Goal: Task Accomplishment & Management: Complete application form

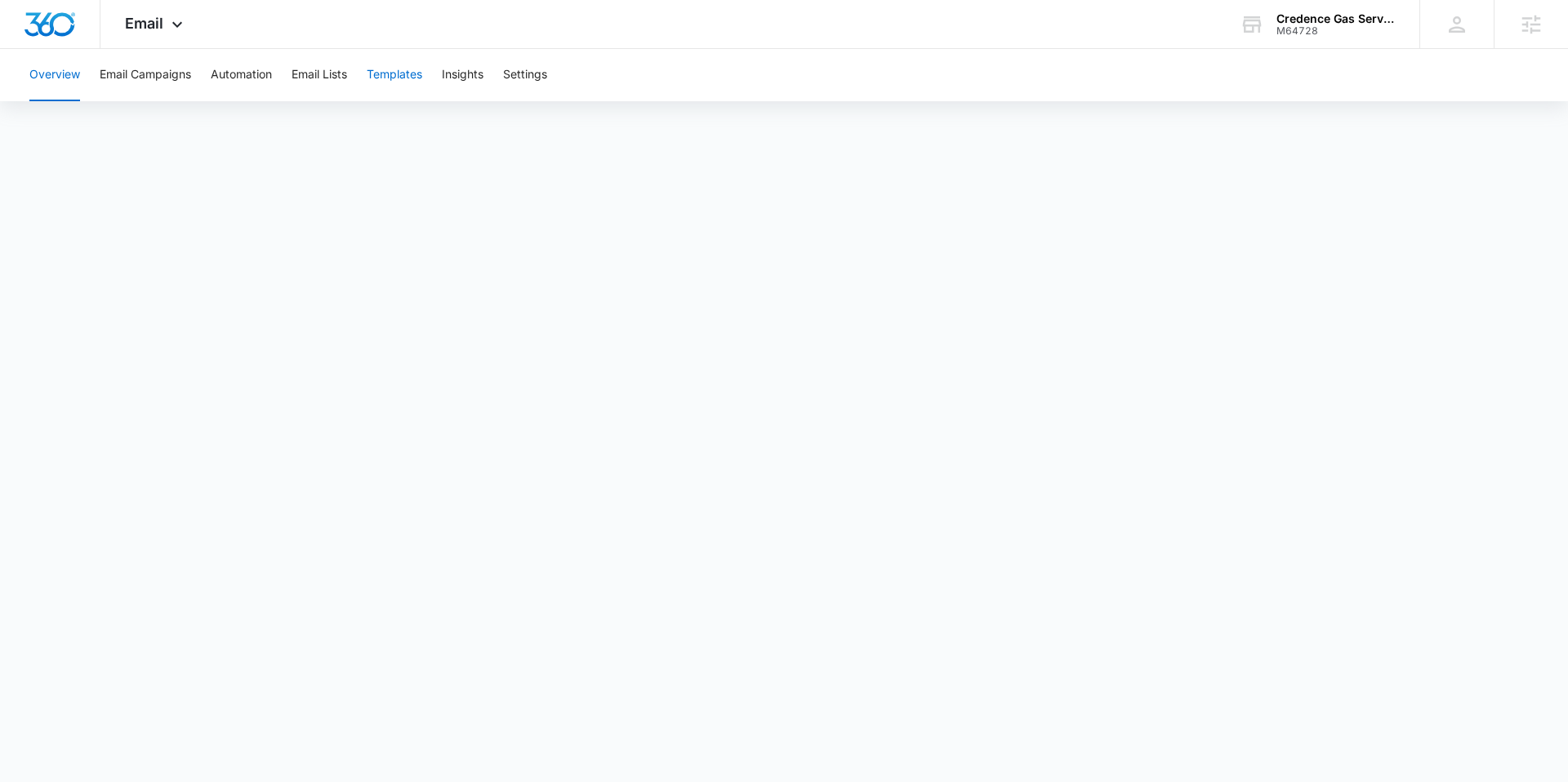
click at [400, 74] on button "Templates" at bounding box center [395, 75] width 56 height 52
click at [534, 74] on button "Settings" at bounding box center [525, 75] width 44 height 52
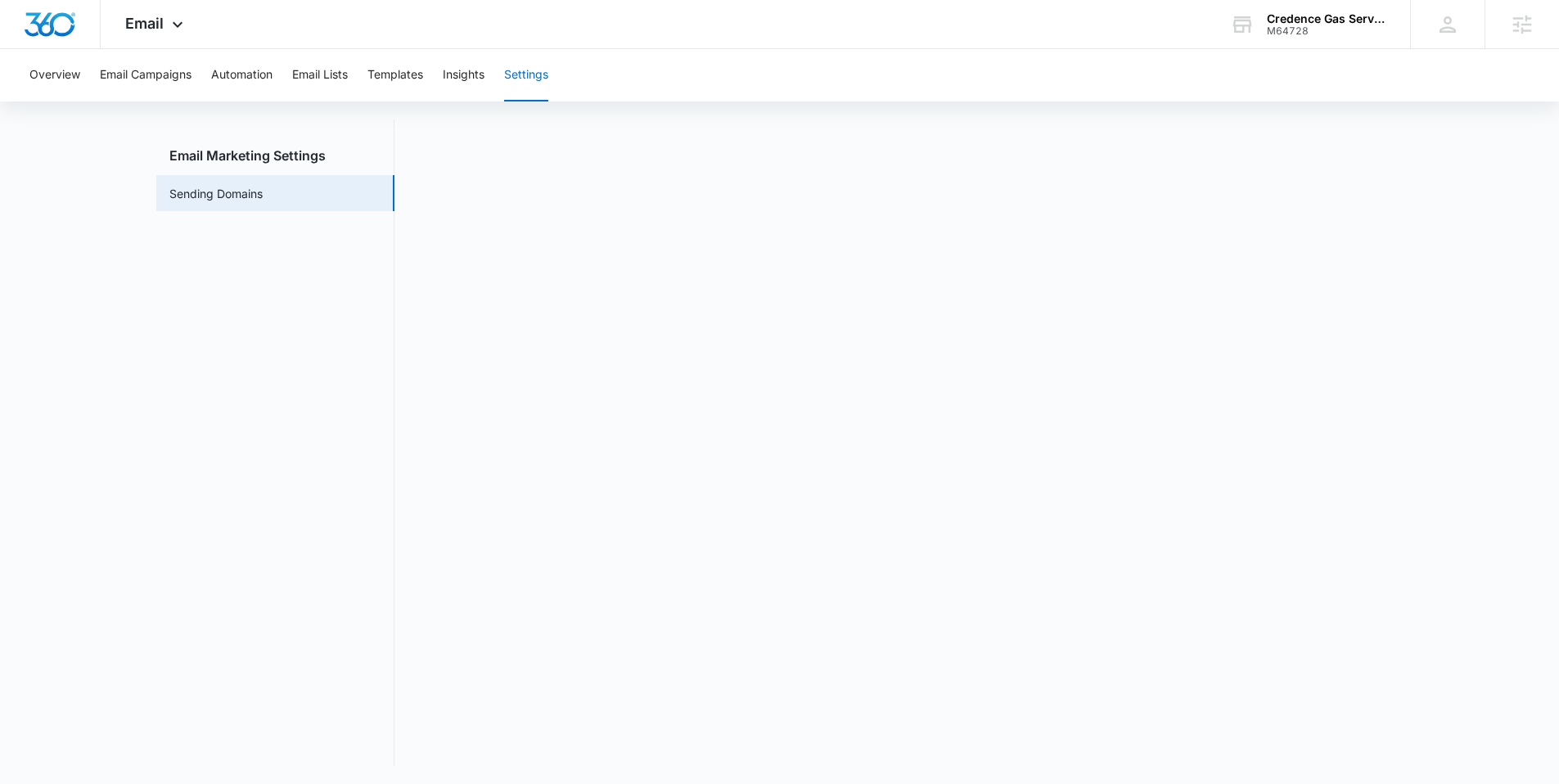
scroll to position [36, 0]
click at [394, 64] on button "Templates" at bounding box center [396, 75] width 56 height 52
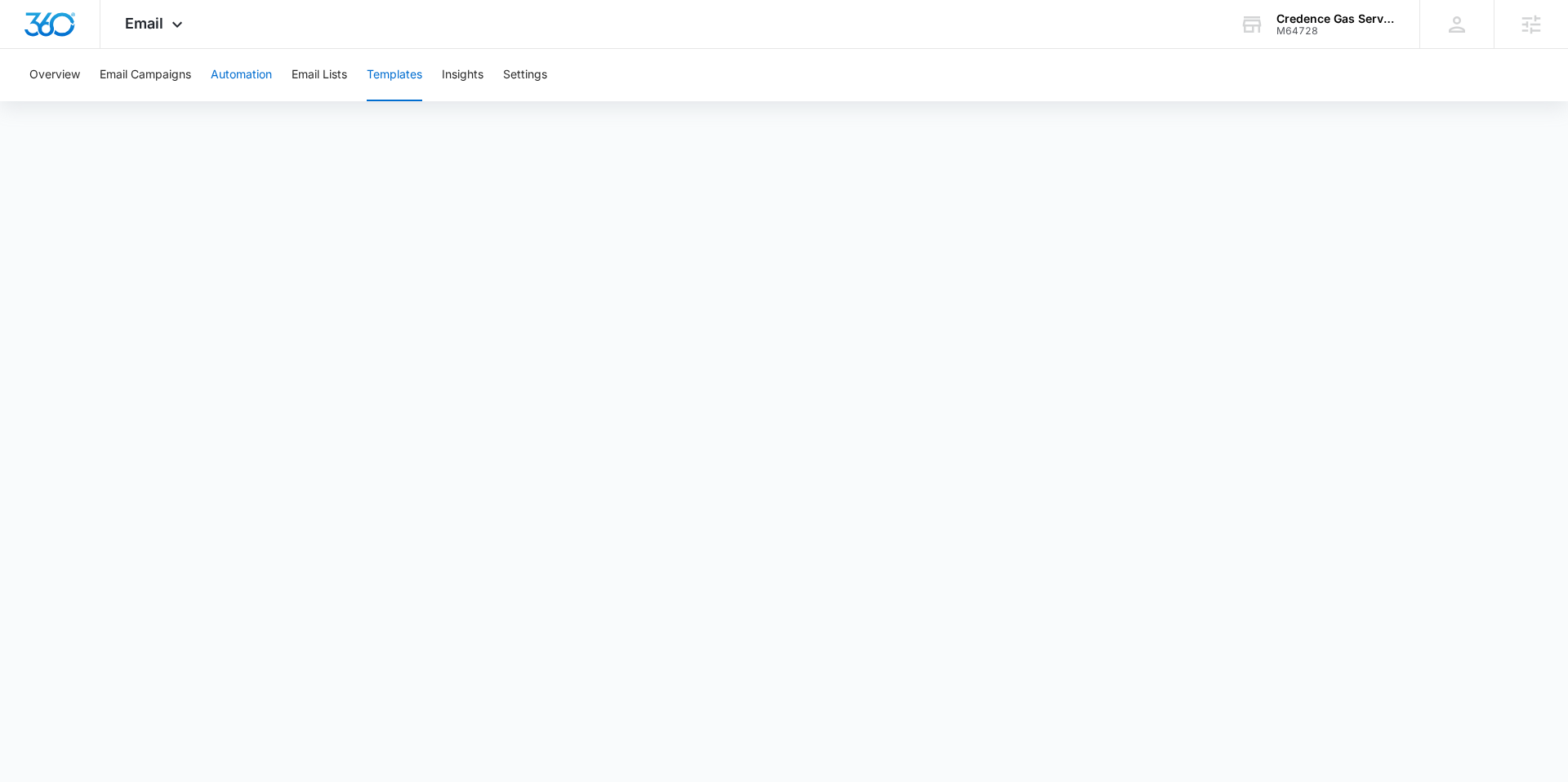
click at [236, 79] on button "Automation" at bounding box center [240, 75] width 61 height 52
click at [1482, 106] on div "Overview Email Campaigns Automation Email Lists Templates Insights Settings" at bounding box center [784, 397] width 1568 height 697
click at [542, 74] on button "Settings" at bounding box center [525, 75] width 44 height 52
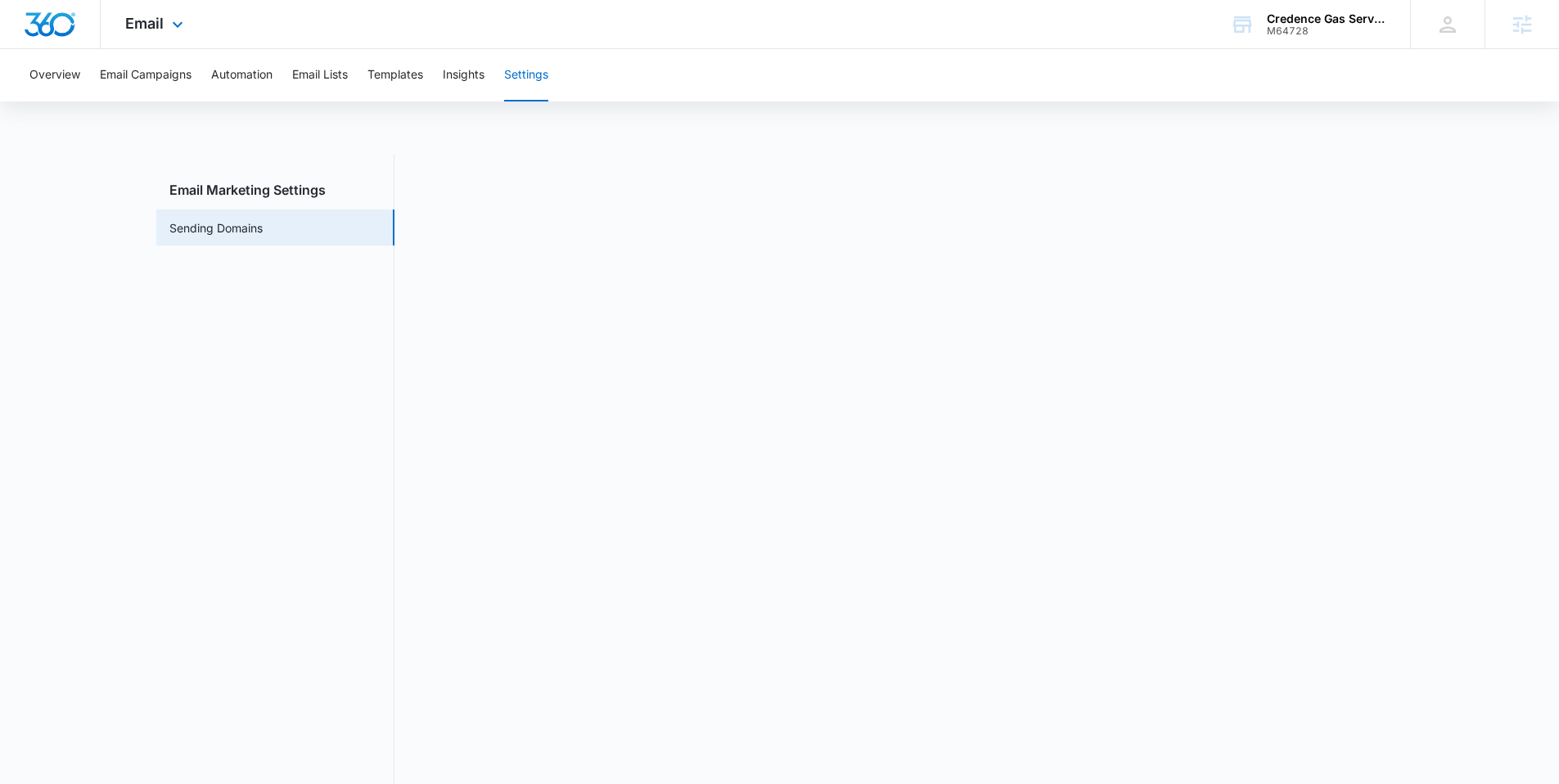
click at [40, 14] on img "Dashboard" at bounding box center [50, 24] width 52 height 25
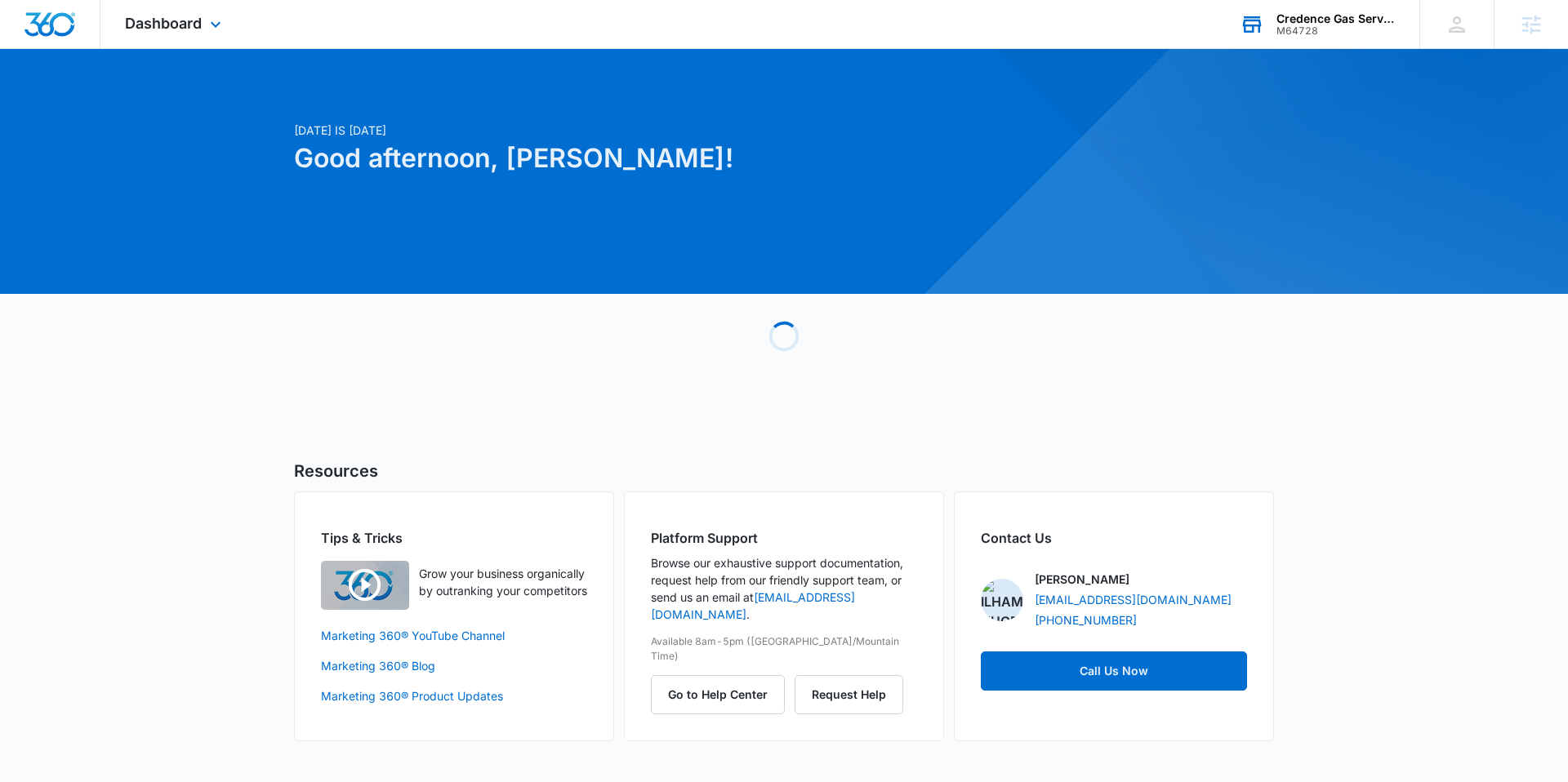
click at [1347, 16] on div "Credence Gas Services" at bounding box center [1336, 18] width 120 height 13
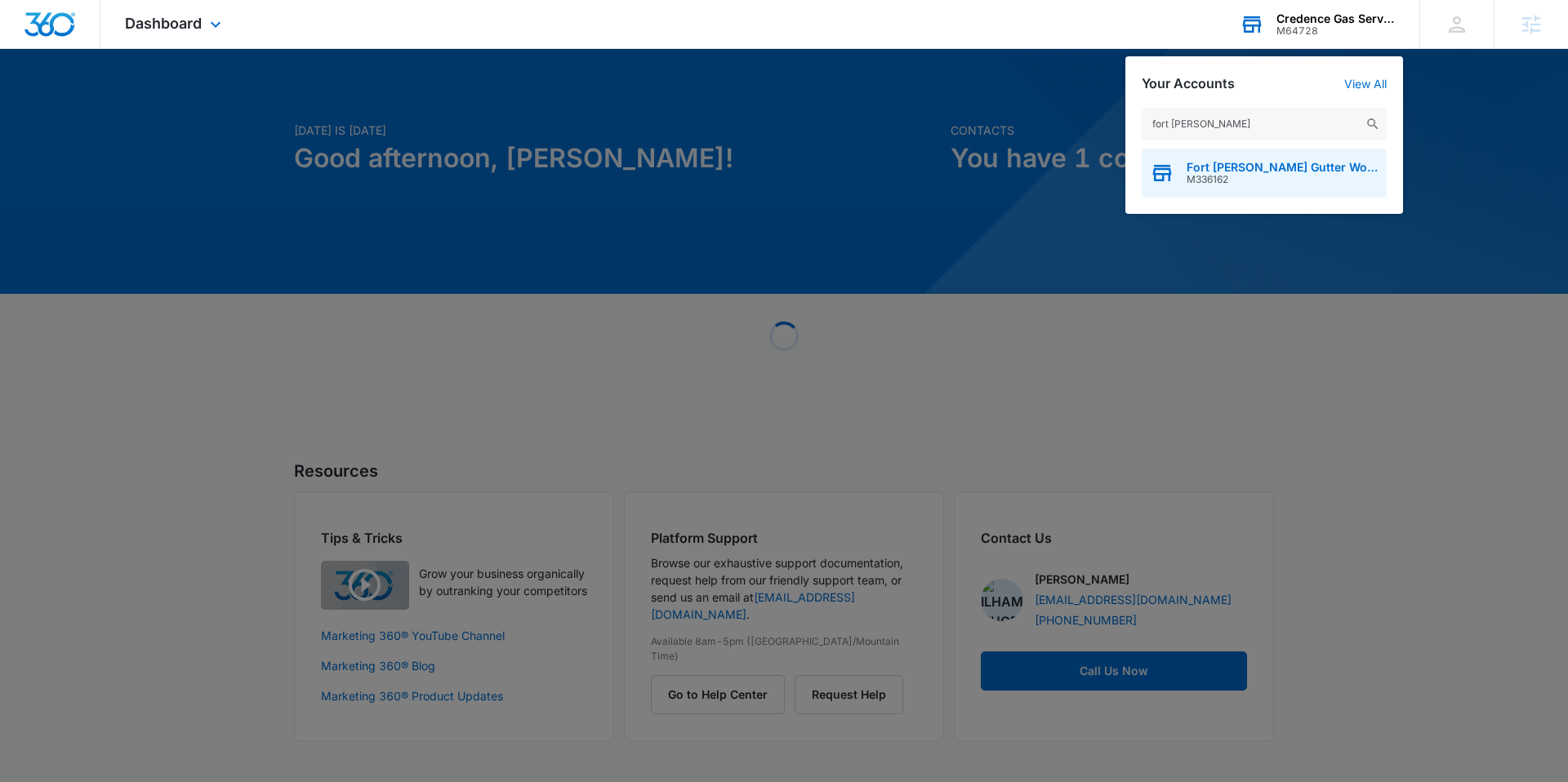
type input "fort [PERSON_NAME]"
click at [1230, 174] on span "M336162" at bounding box center [1282, 179] width 192 height 11
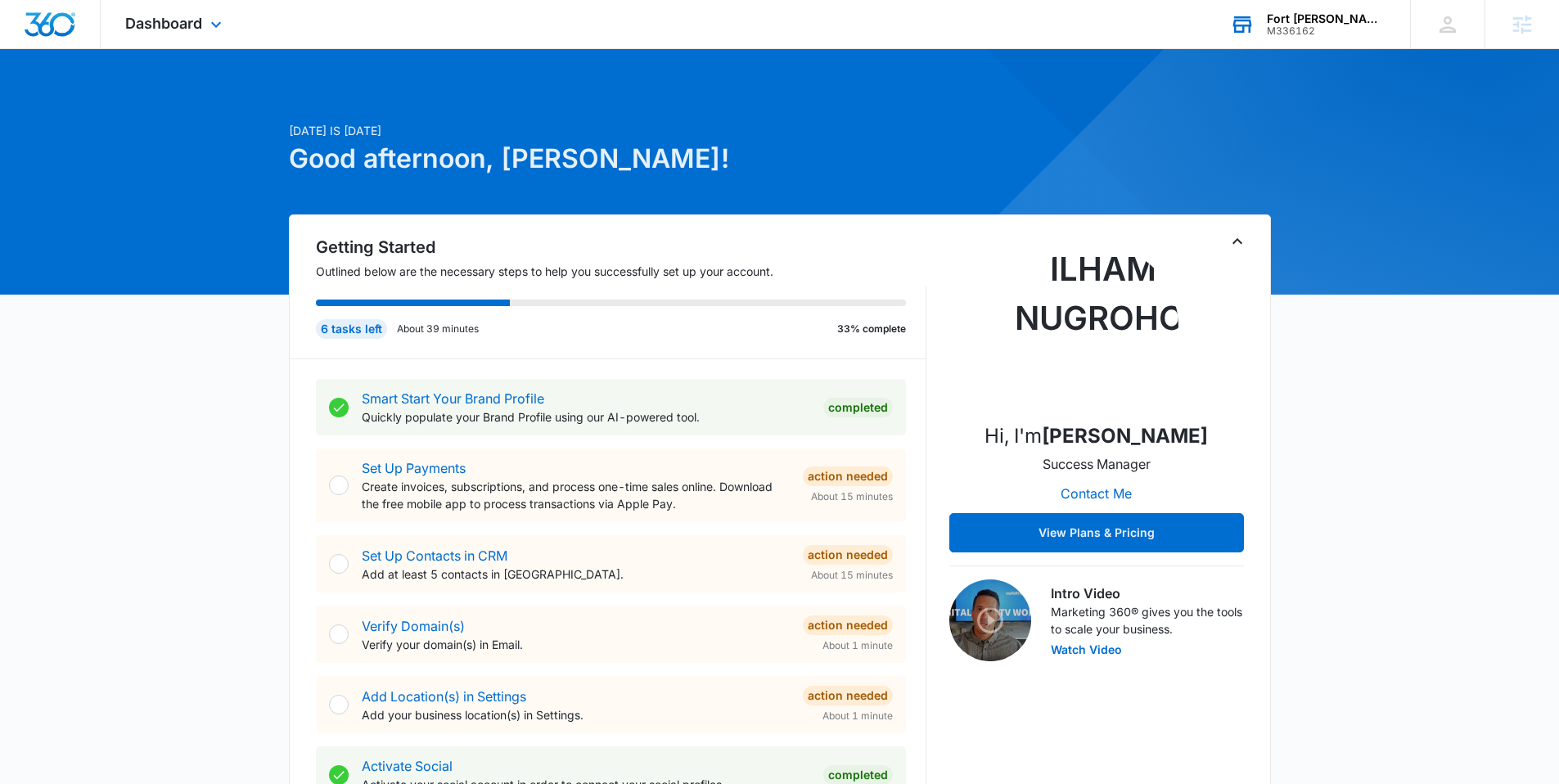
click at [1315, 21] on div "Fort [PERSON_NAME] Gutter Works, LLC" at bounding box center [1327, 18] width 120 height 13
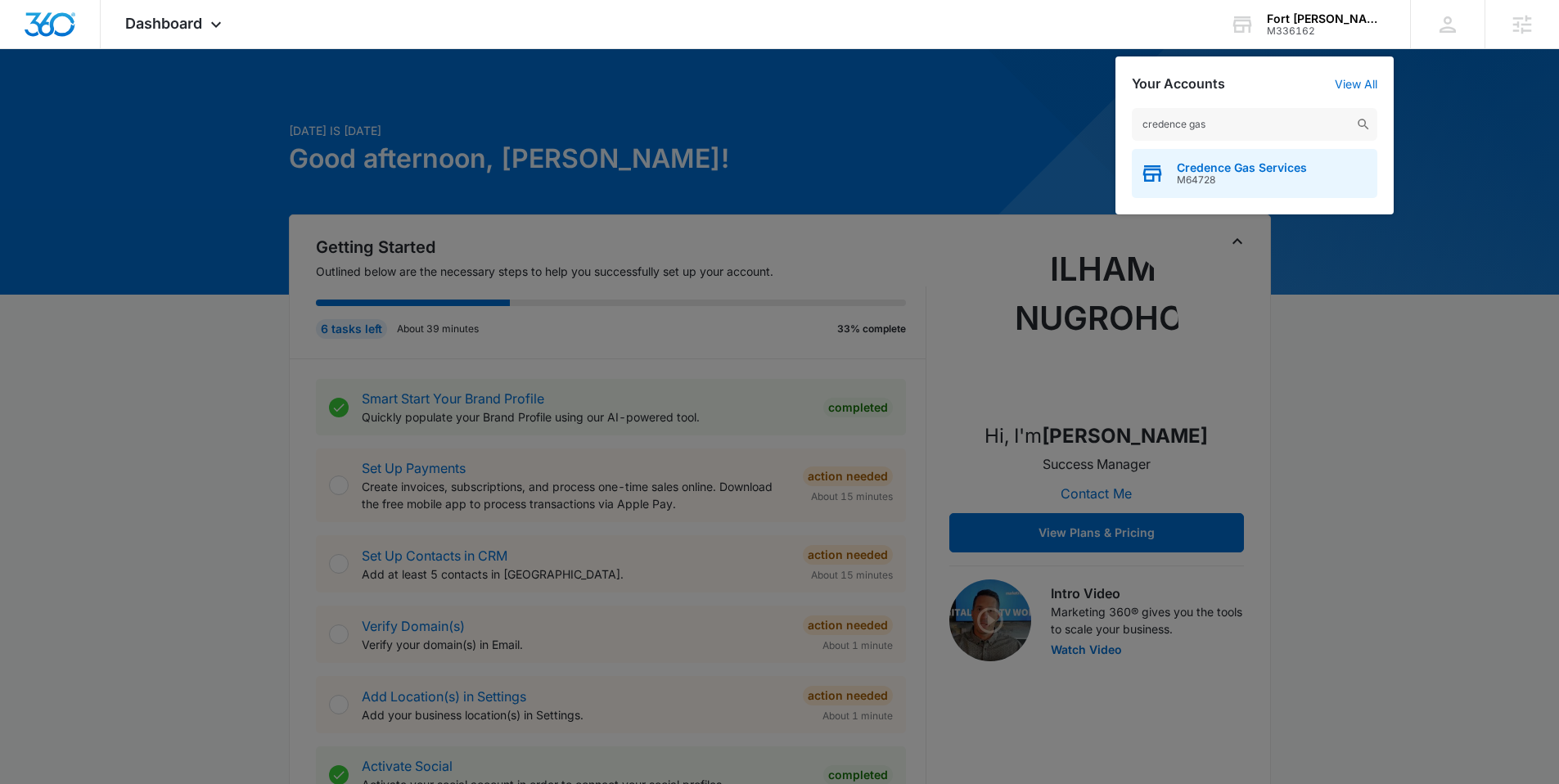
type input "credence gas"
click at [1265, 156] on div "Credence Gas Services M64728" at bounding box center [1255, 173] width 246 height 49
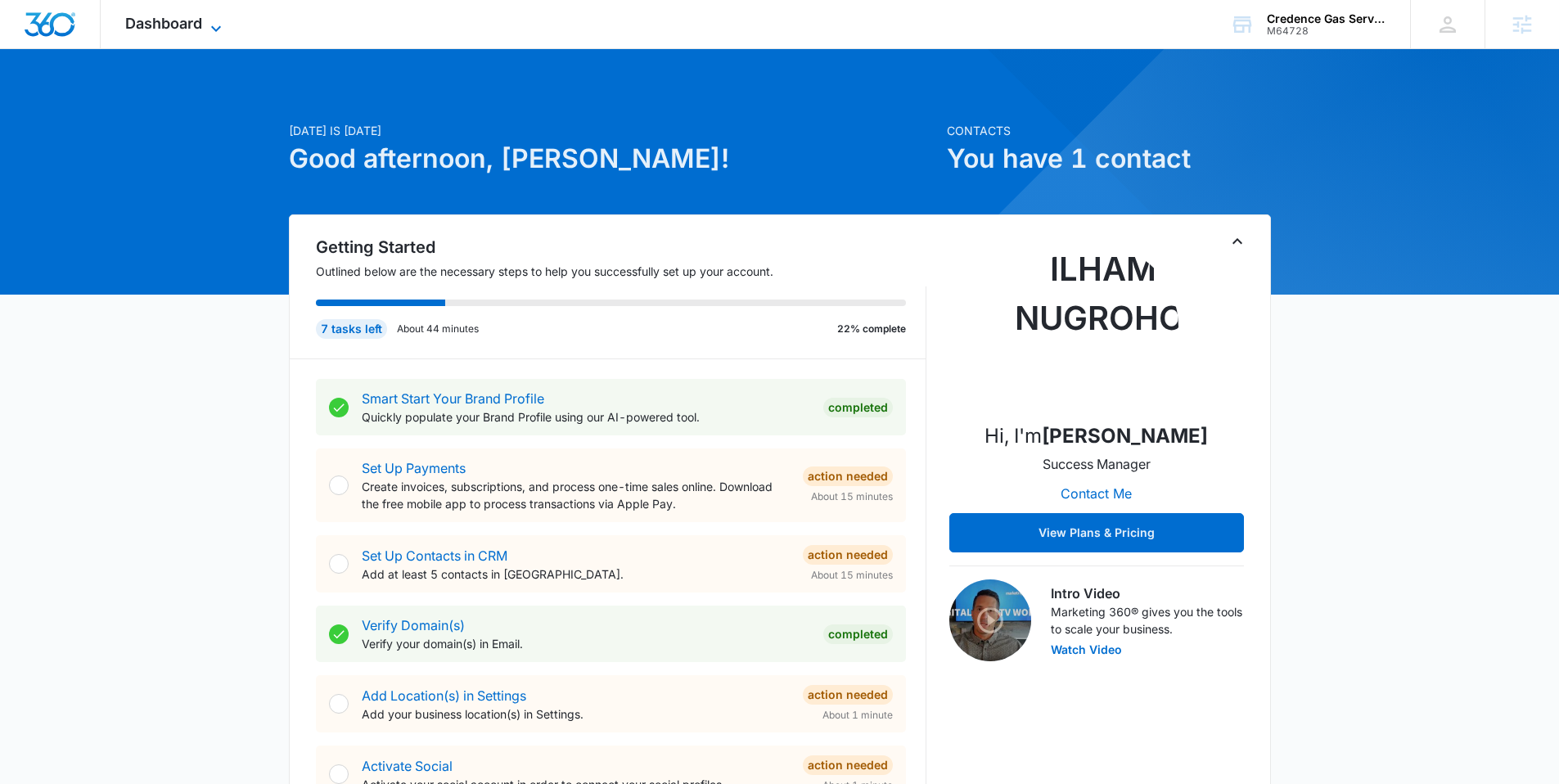
click at [183, 15] on span "Dashboard" at bounding box center [163, 23] width 77 height 17
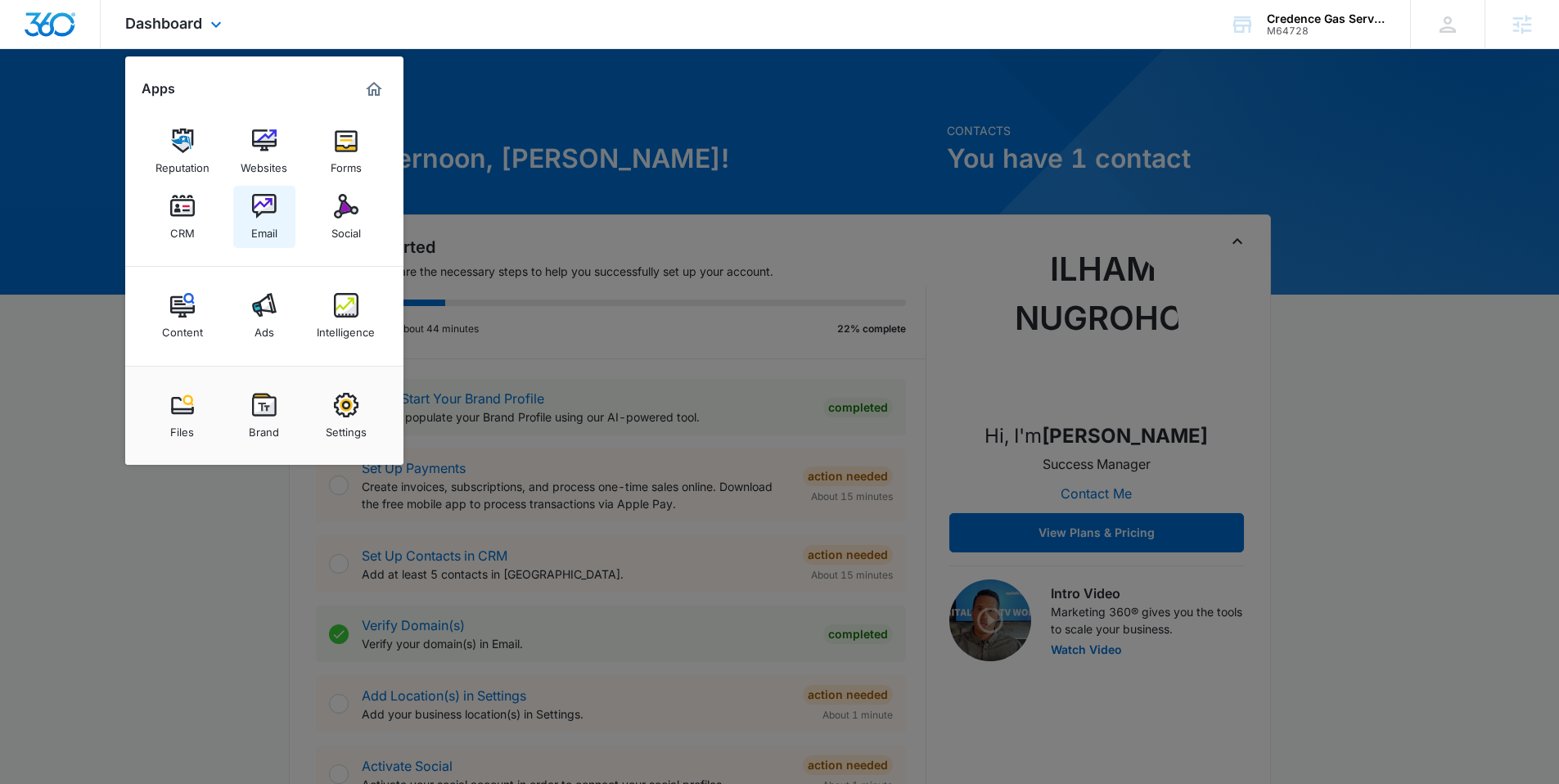
click at [267, 220] on div "Email" at bounding box center [264, 229] width 26 height 21
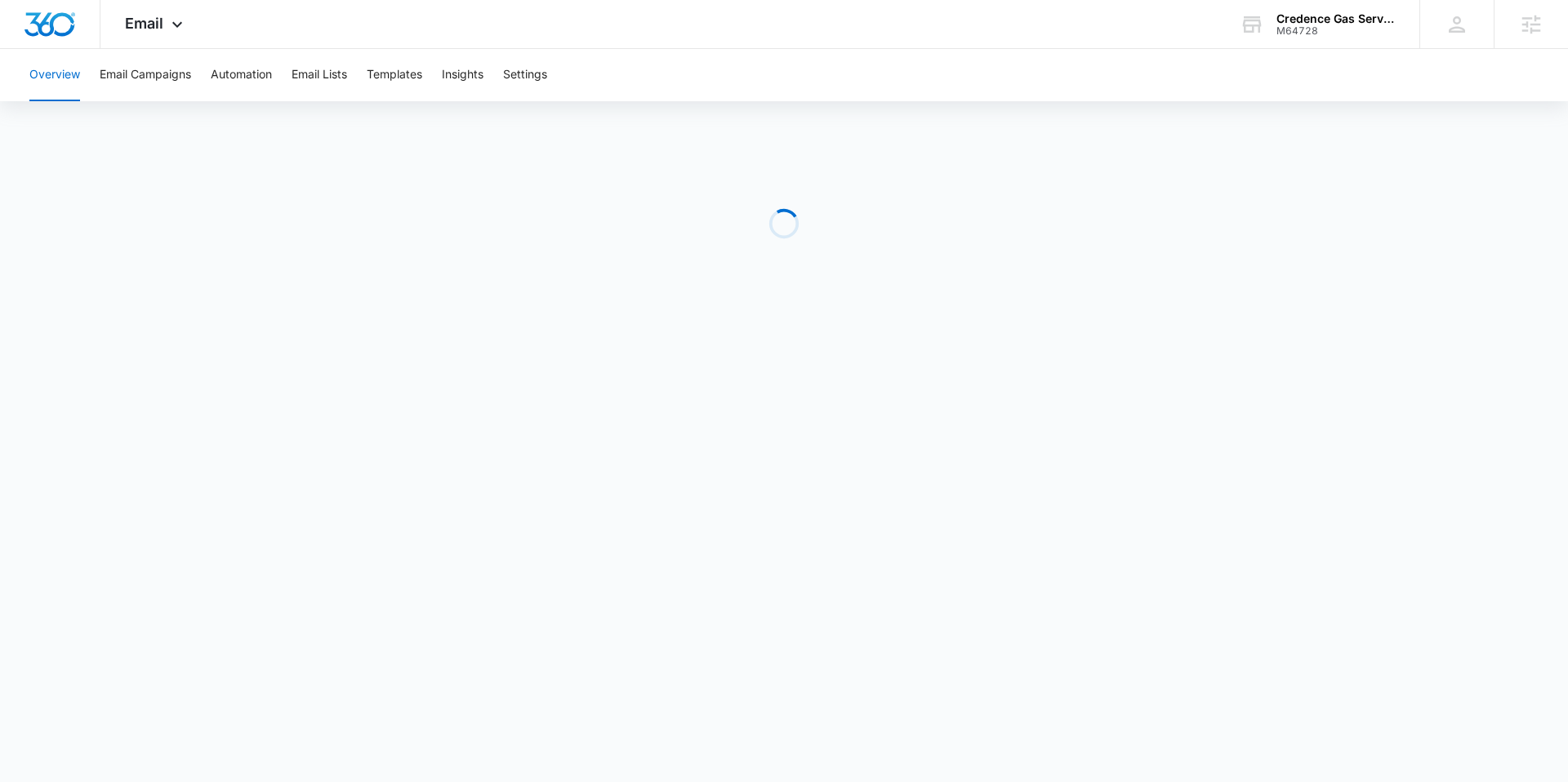
click at [554, 80] on div "Overview Email Campaigns Automation Email Lists Templates Insights Settings" at bounding box center [784, 75] width 1528 height 52
click at [544, 76] on button "Settings" at bounding box center [525, 75] width 44 height 52
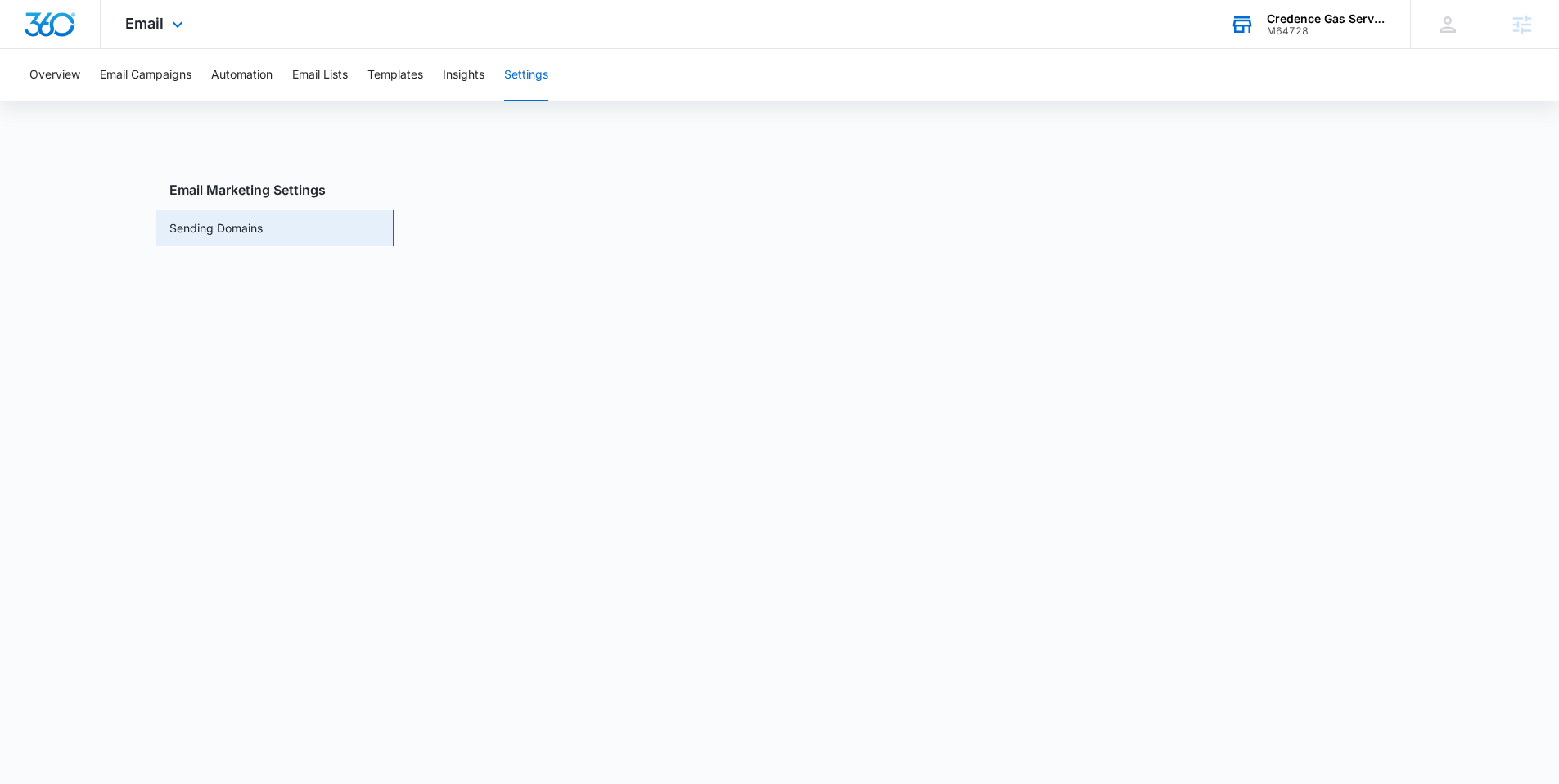
click at [1327, 13] on div "Credence Gas Services" at bounding box center [1327, 18] width 120 height 13
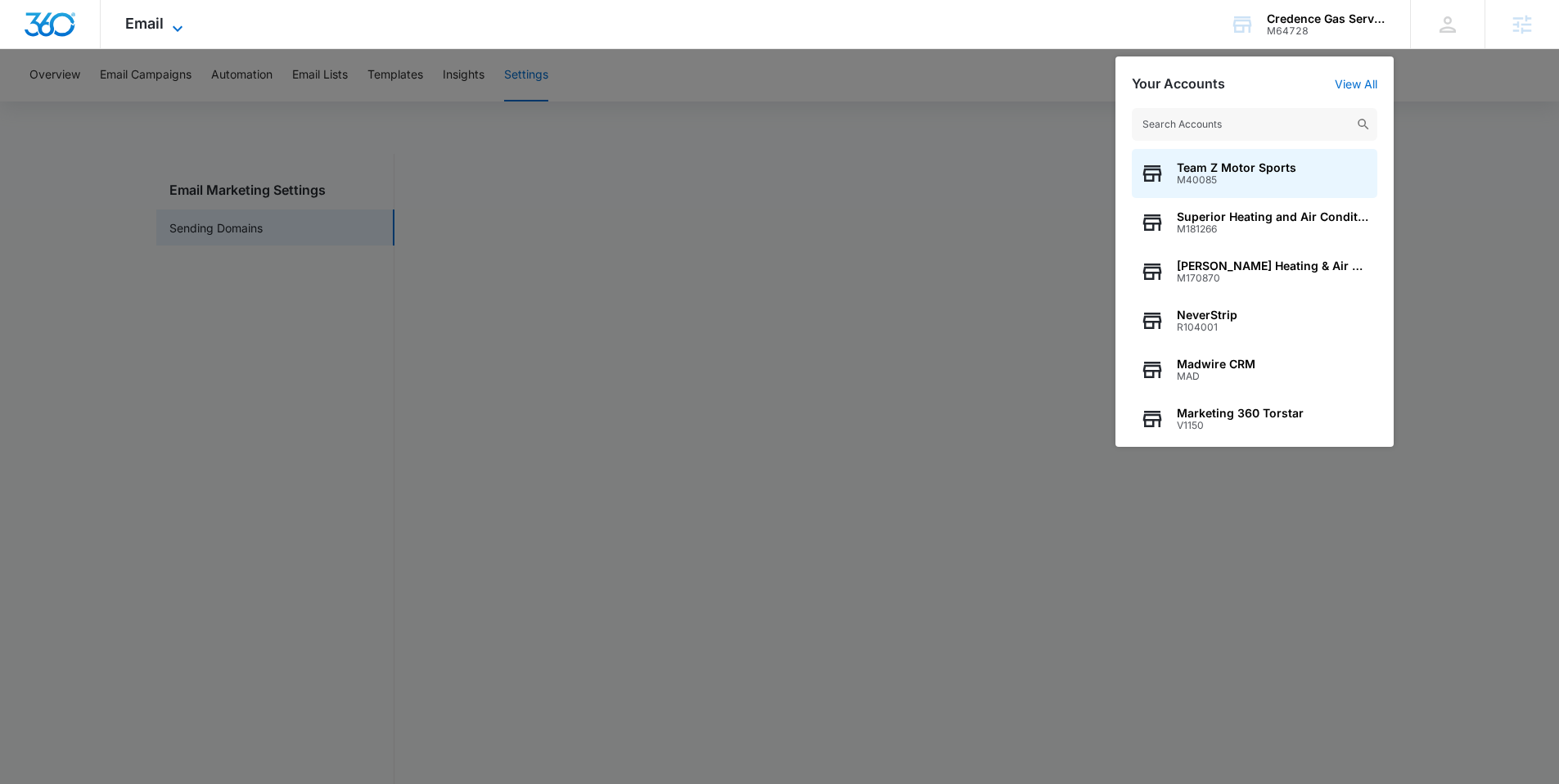
click at [179, 34] on icon at bounding box center [178, 29] width 20 height 20
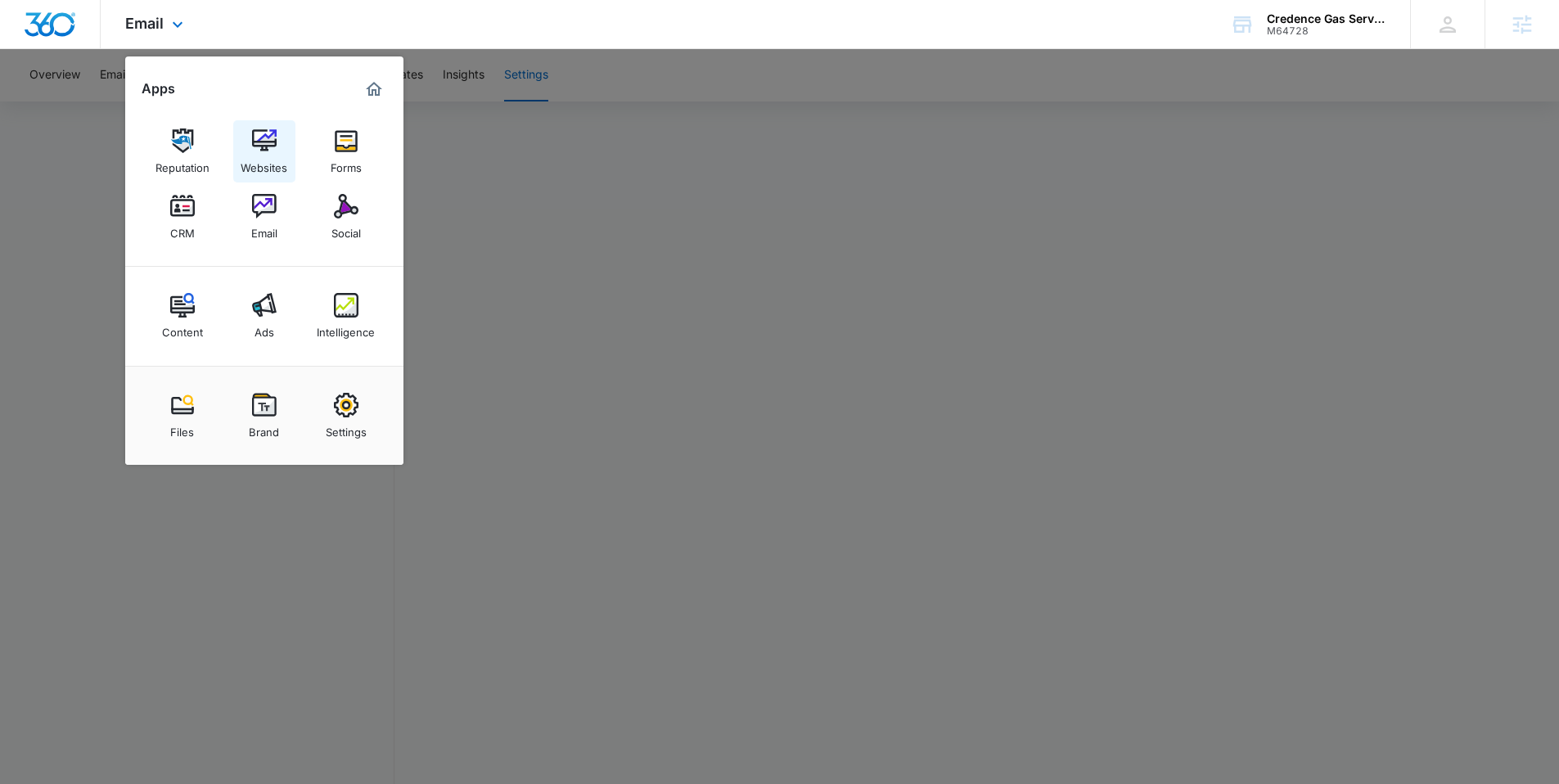
click at [261, 145] on img at bounding box center [264, 141] width 25 height 25
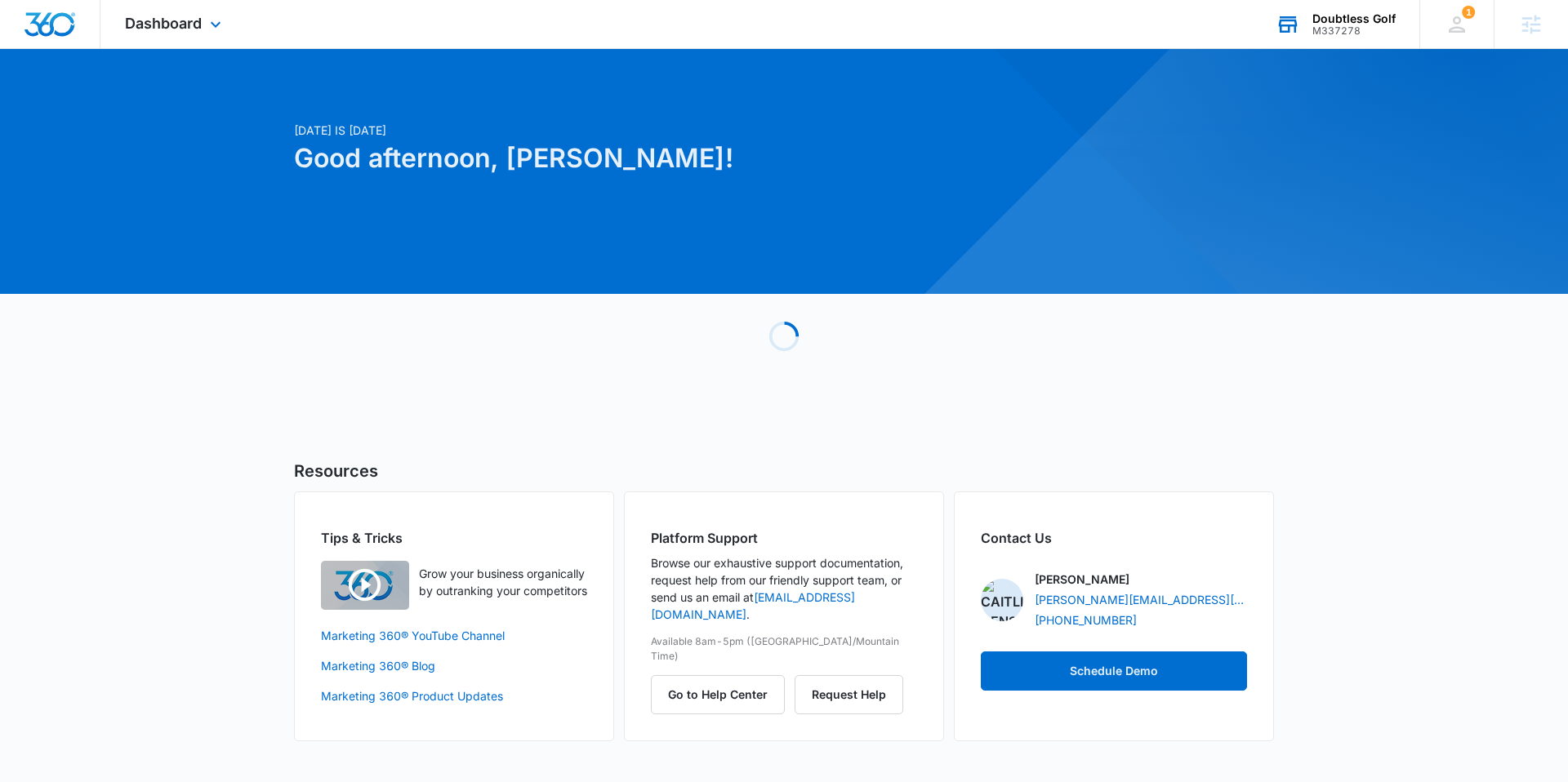
click at [1376, 24] on div "Doubtless Golf" at bounding box center [1353, 18] width 83 height 13
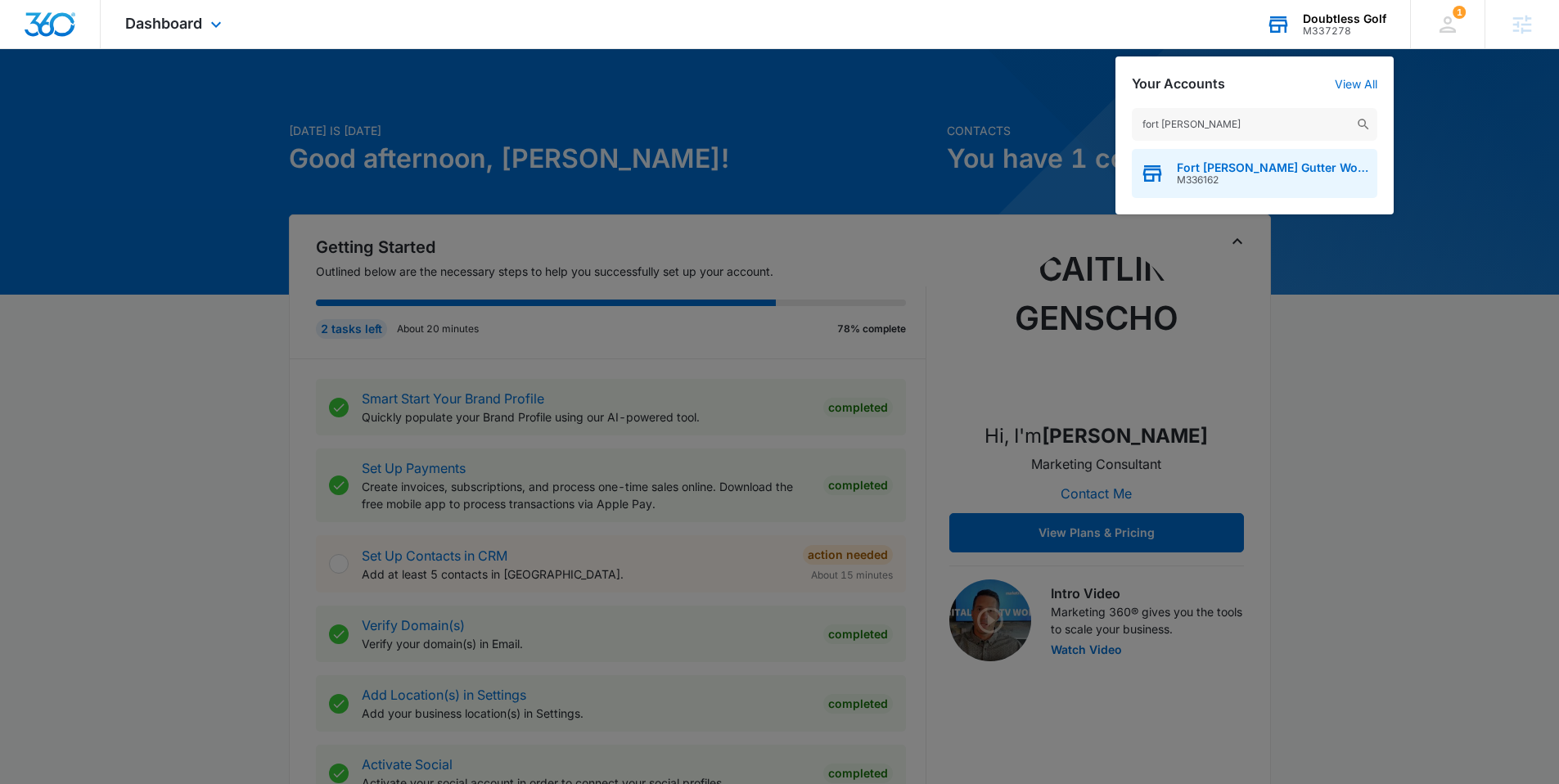
type input "fort [PERSON_NAME]"
click at [1285, 172] on span "Fort [PERSON_NAME] Gutter Works, LLC" at bounding box center [1273, 167] width 192 height 13
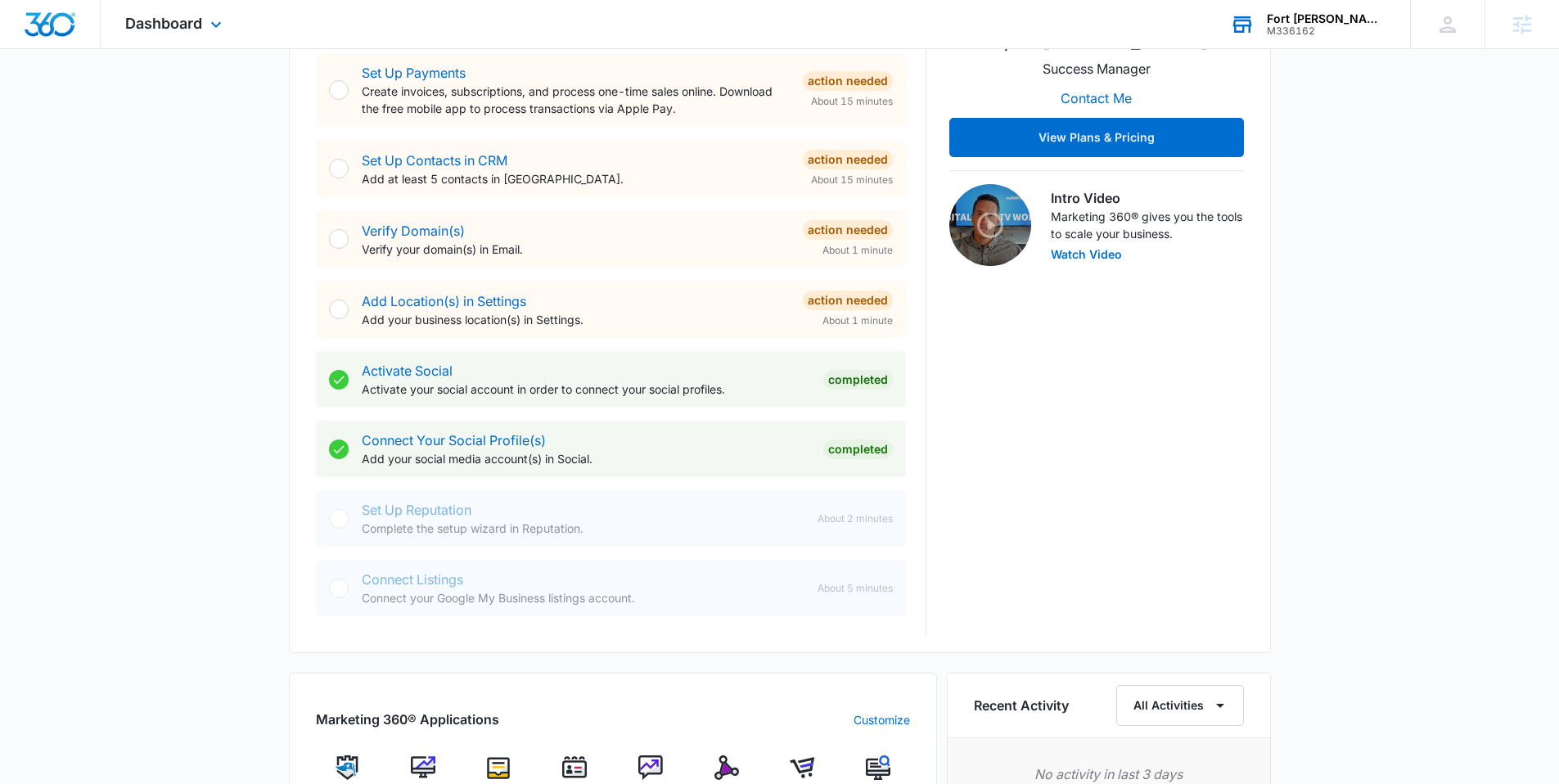
scroll to position [423, 0]
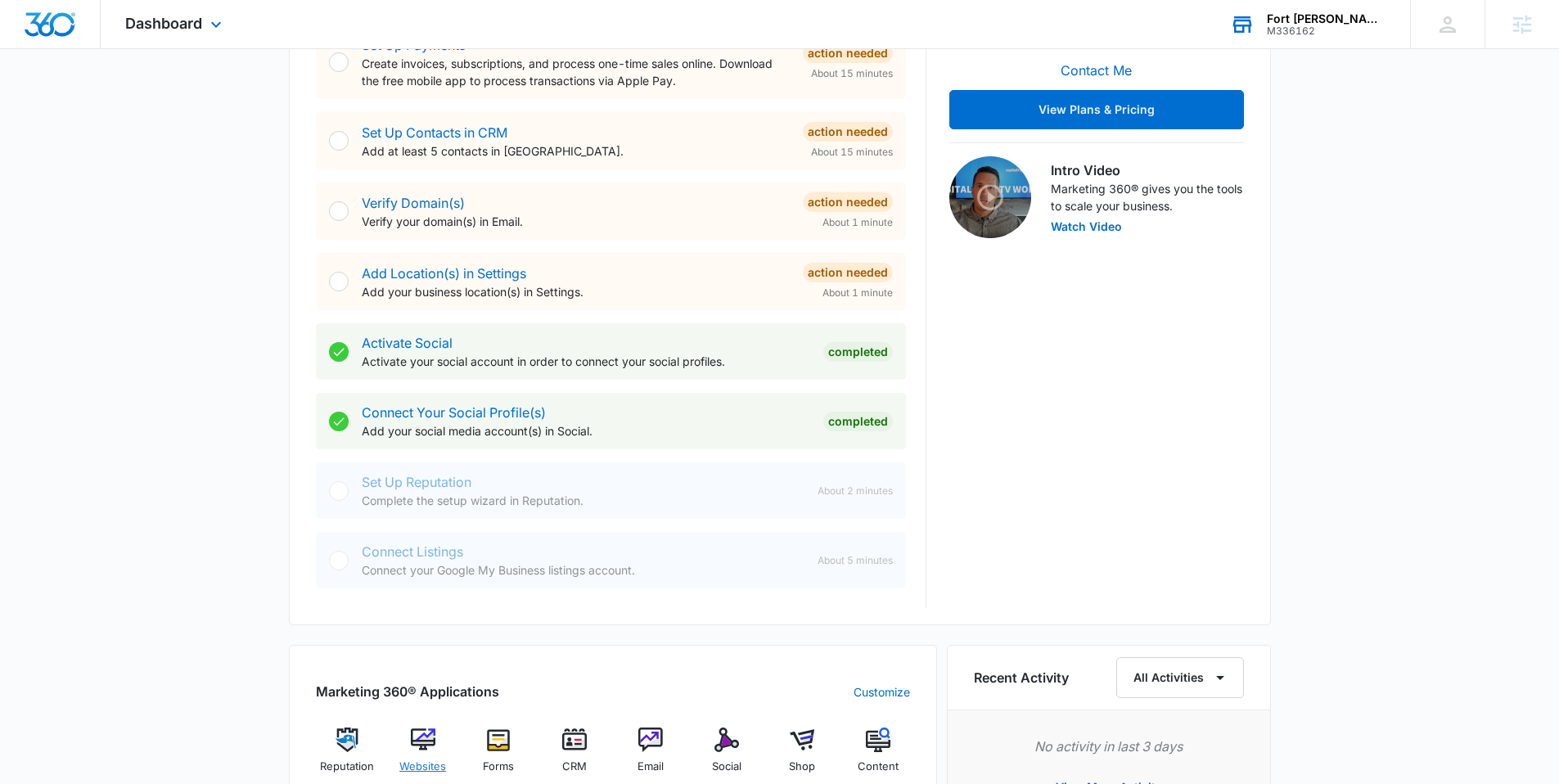
click at [417, 743] on img at bounding box center [423, 740] width 25 height 25
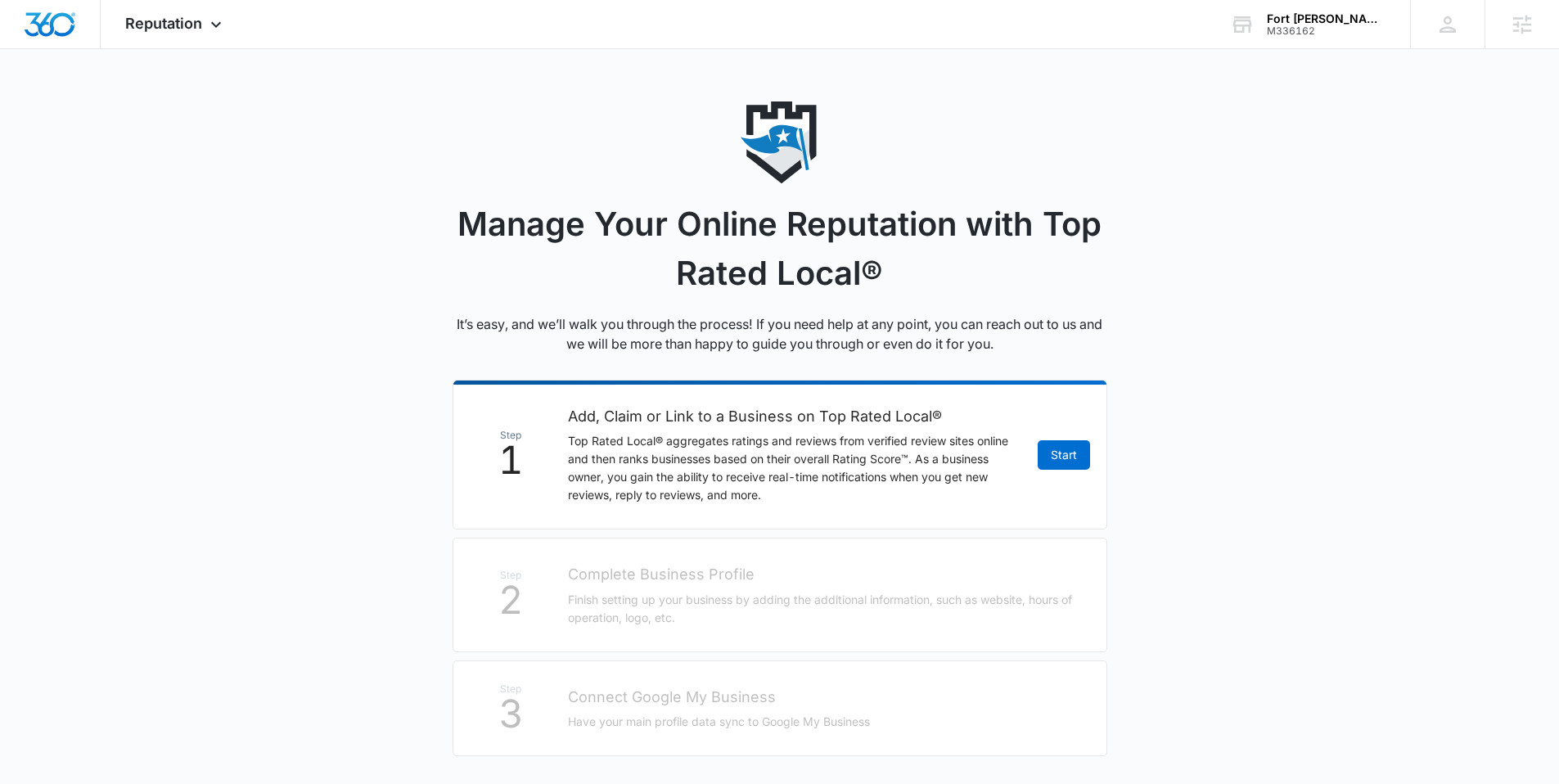
scroll to position [3, 0]
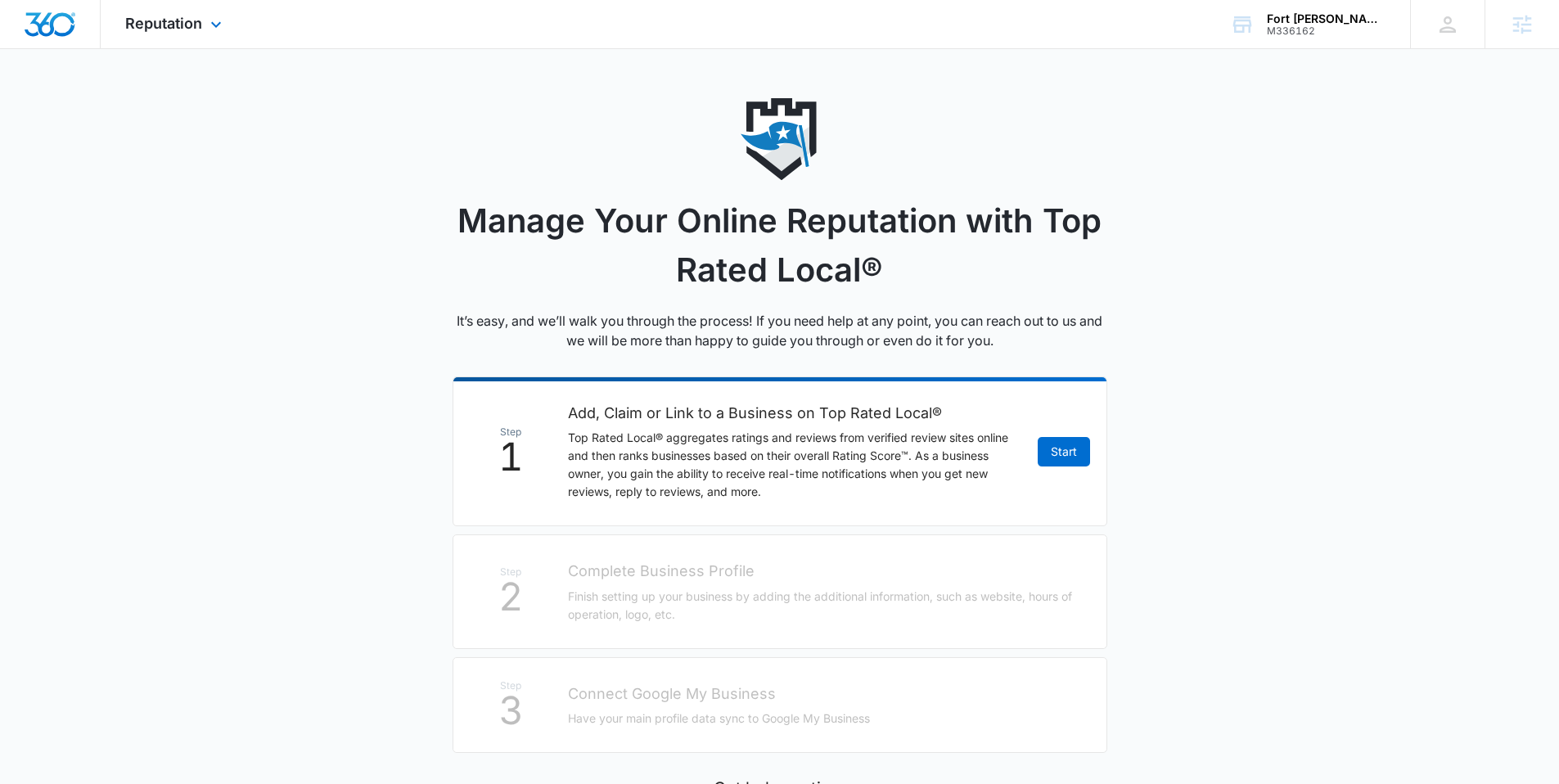
click at [205, 34] on div "Reputation Apps Reputation Websites Forms CRM Email Social Shop Content Ads Int…" at bounding box center [176, 24] width 150 height 48
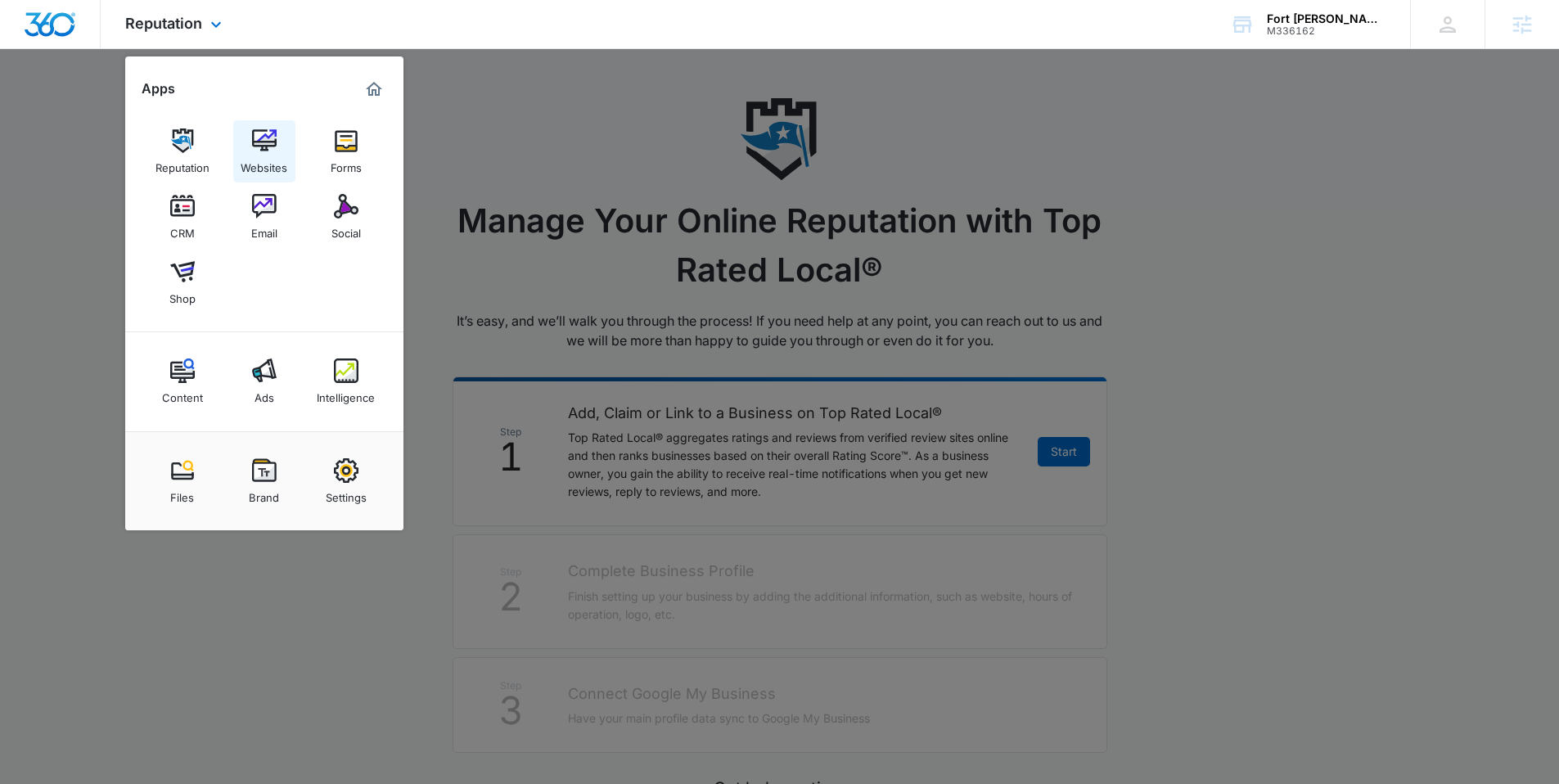
click at [275, 161] on div "Websites" at bounding box center [264, 163] width 47 height 21
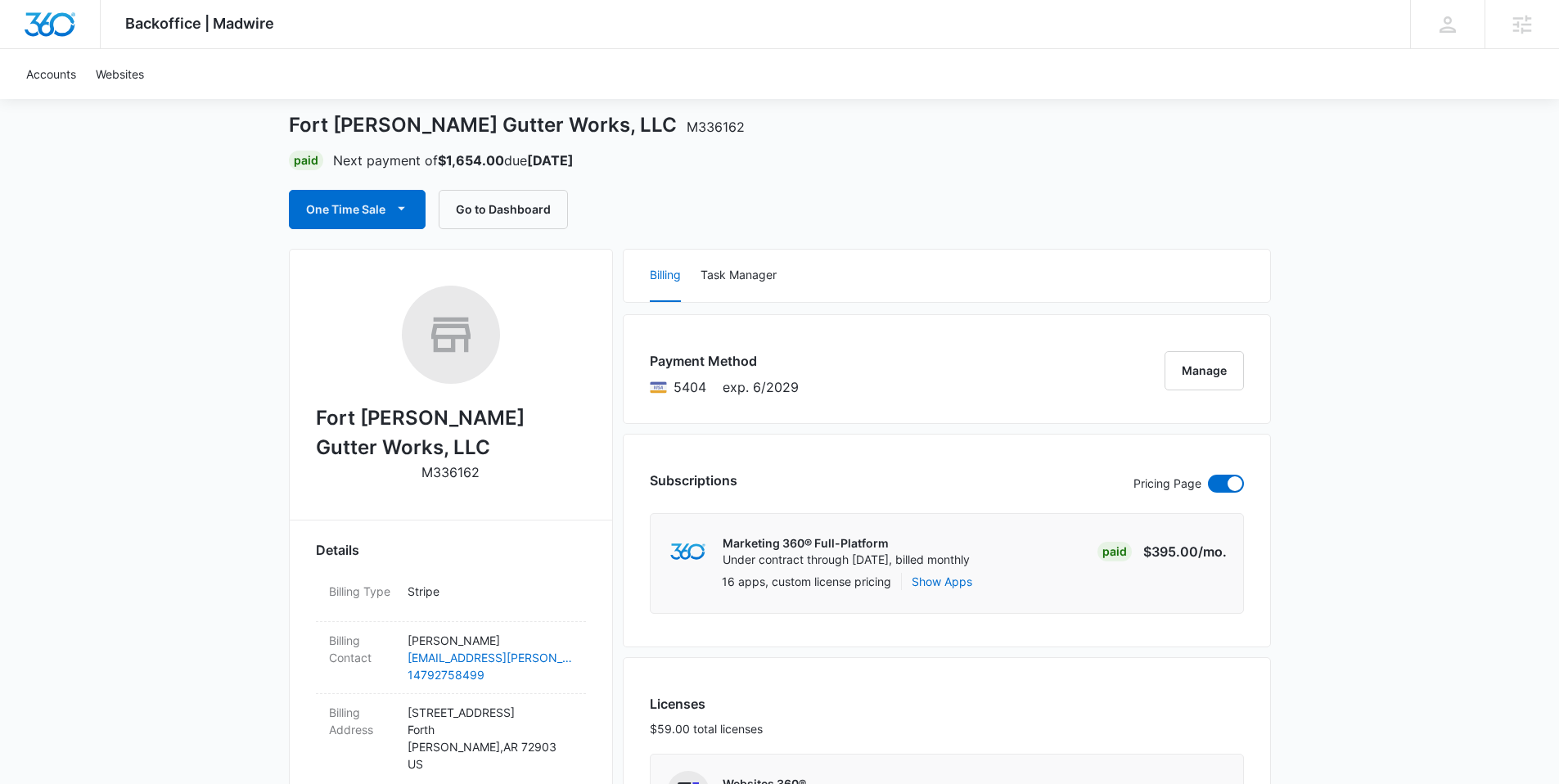
scroll to position [77, 0]
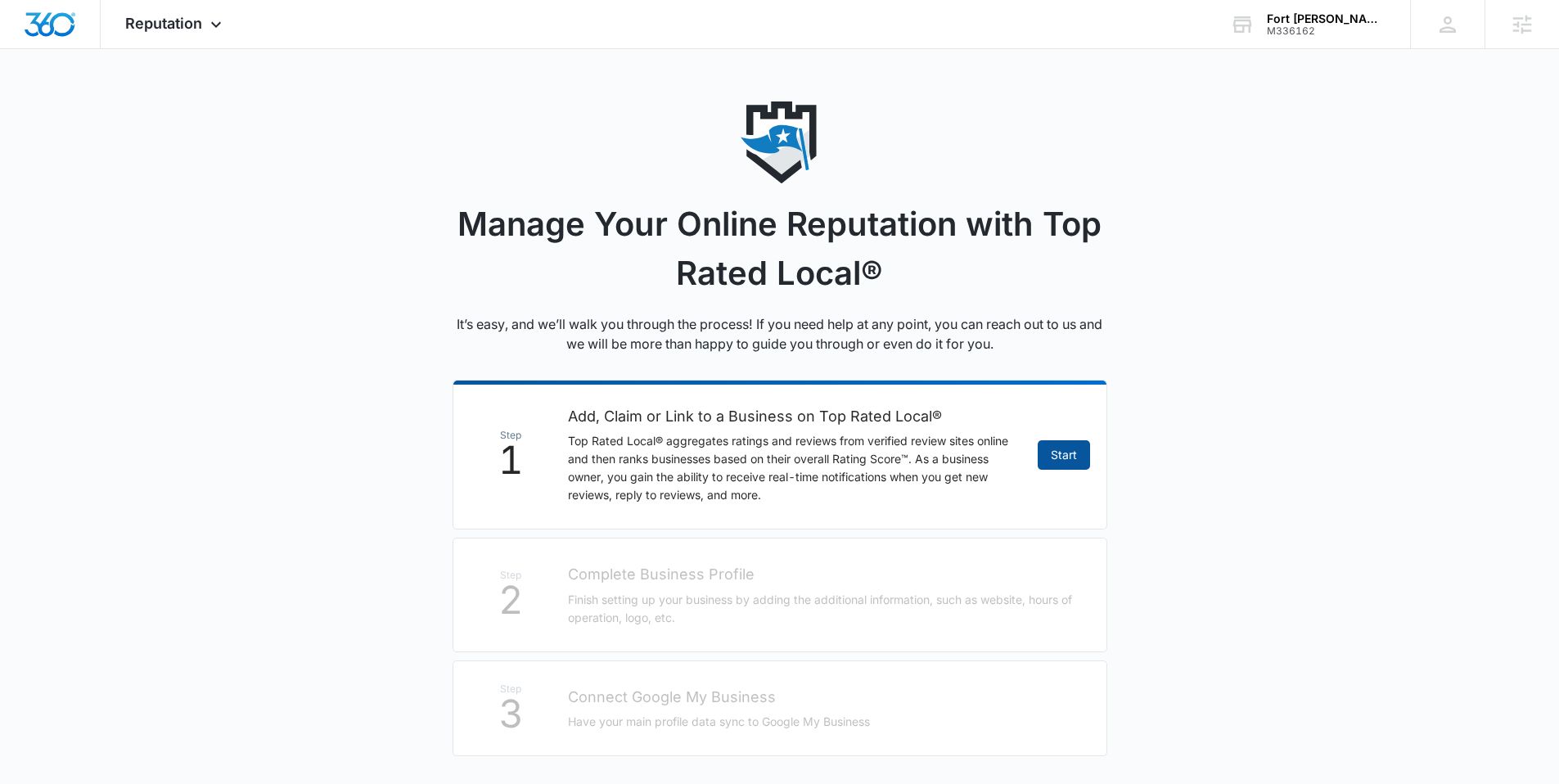
click at [1069, 453] on link "Start" at bounding box center [1064, 454] width 52 height 29
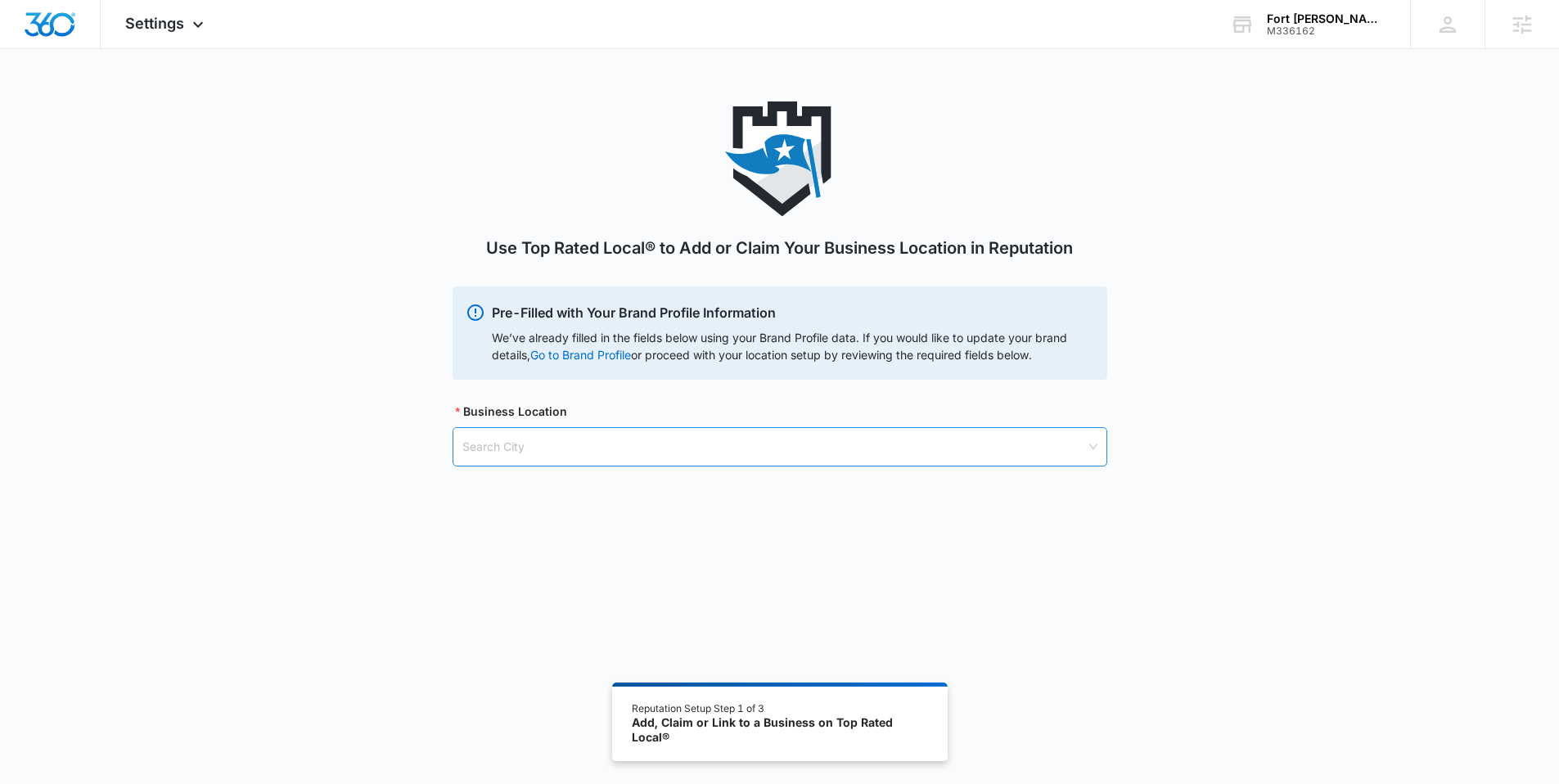
click at [489, 444] on input "search" at bounding box center [774, 447] width 624 height 38
type input "fort [PERSON_NAME]"
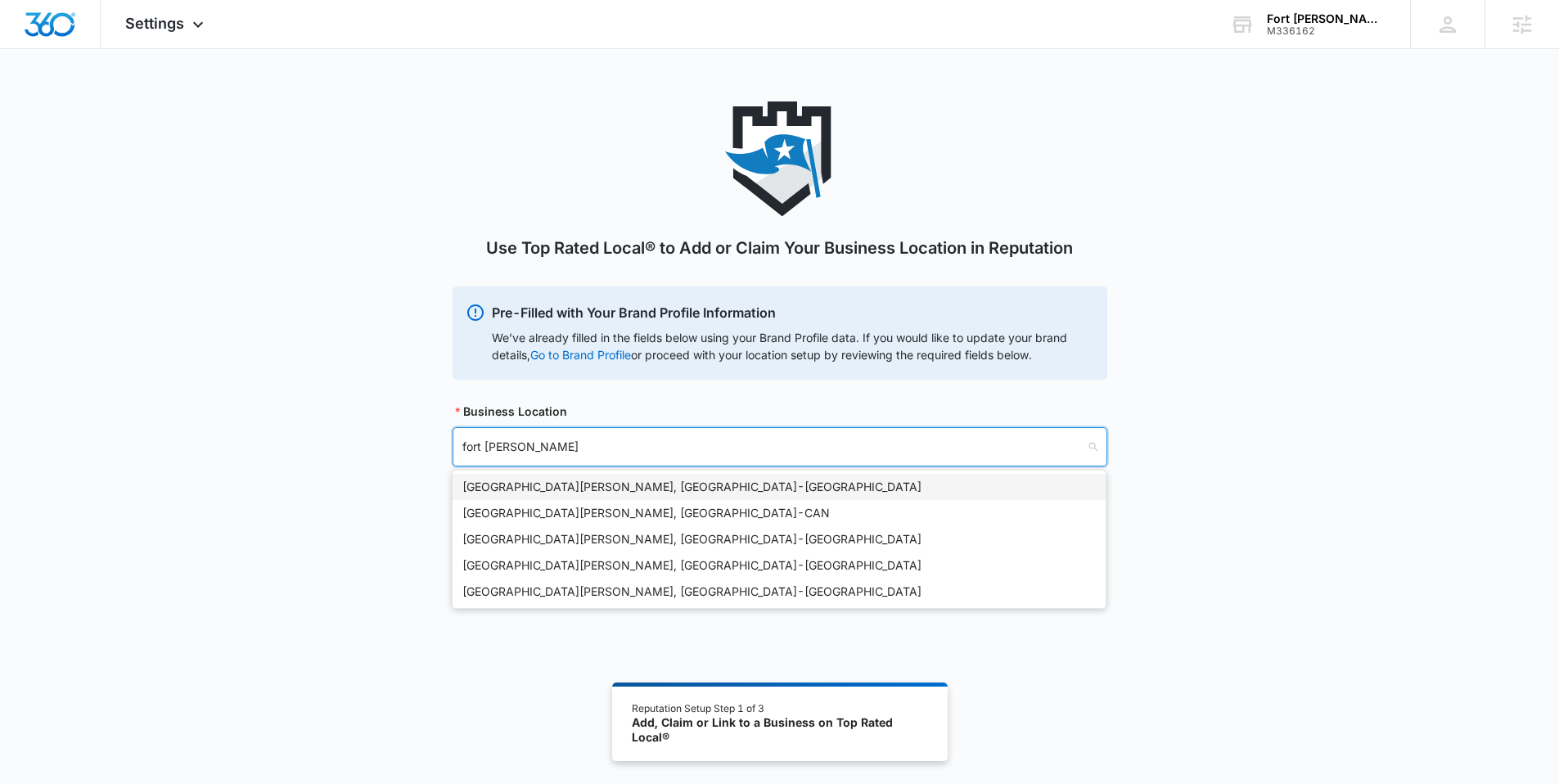
click at [526, 483] on div "[GEOGRAPHIC_DATA][PERSON_NAME], [GEOGRAPHIC_DATA] - [GEOGRAPHIC_DATA]" at bounding box center [779, 487] width 634 height 18
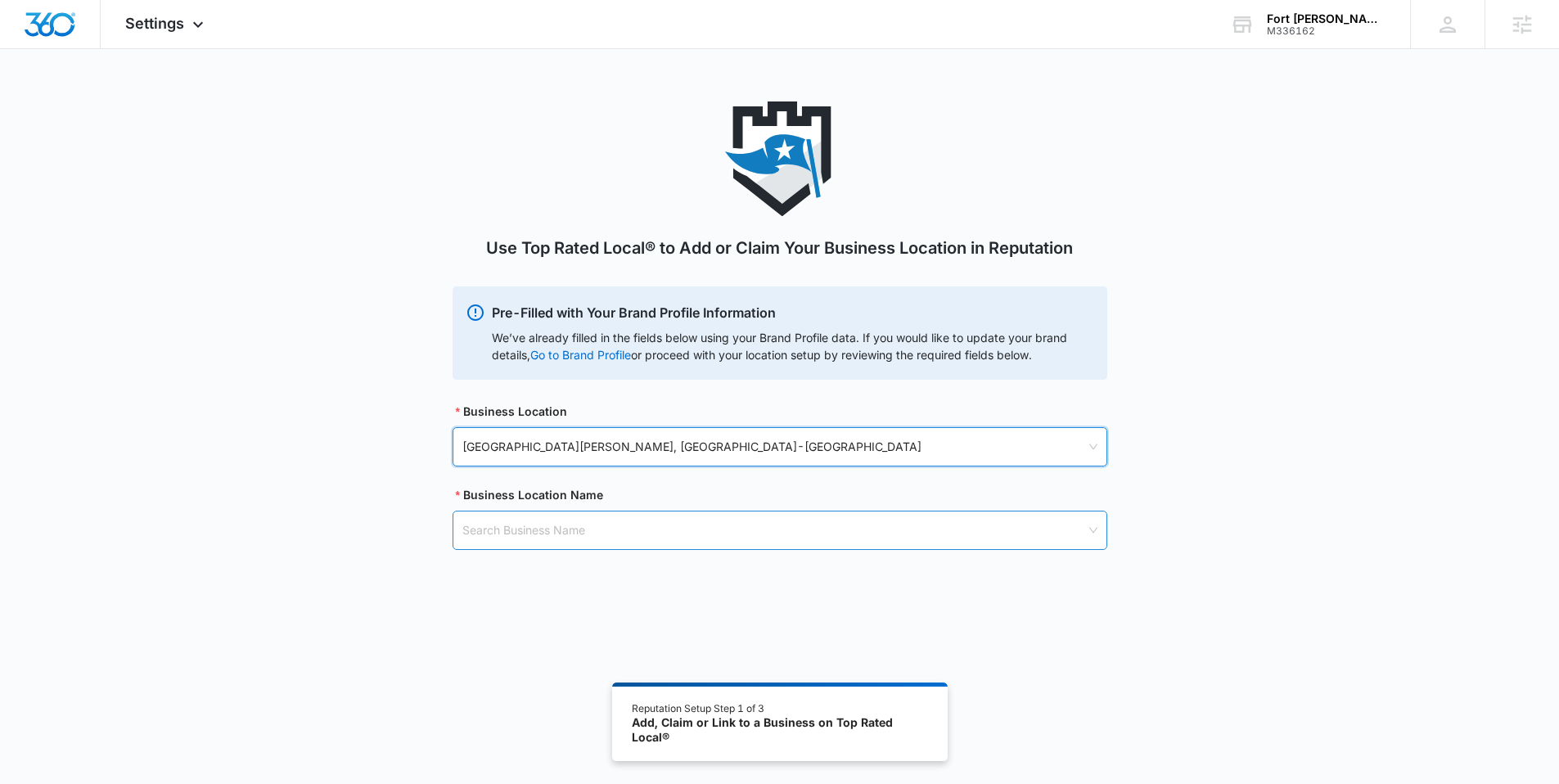
click at [526, 544] on input "search" at bounding box center [774, 531] width 624 height 38
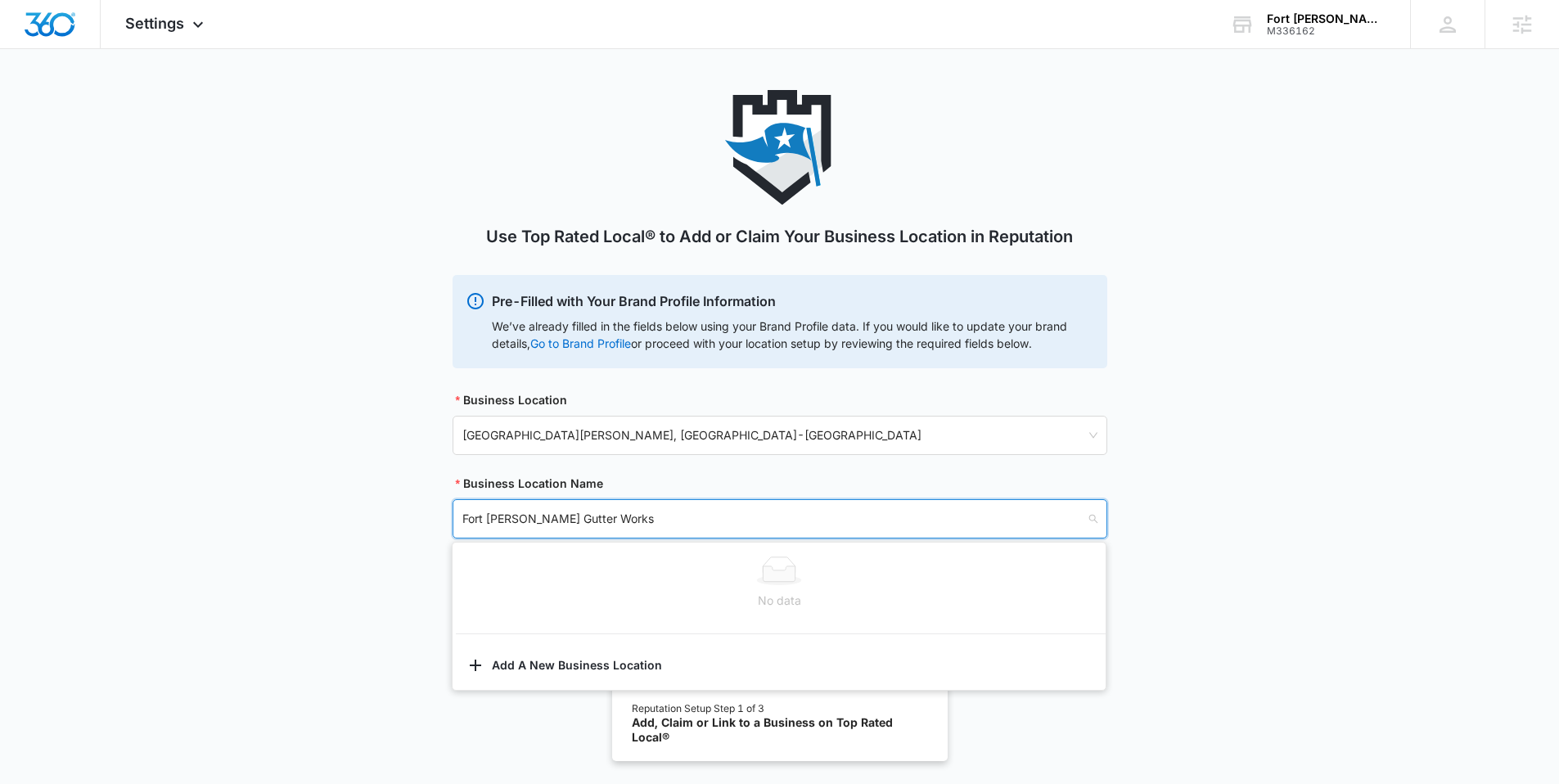
scroll to position [24, 0]
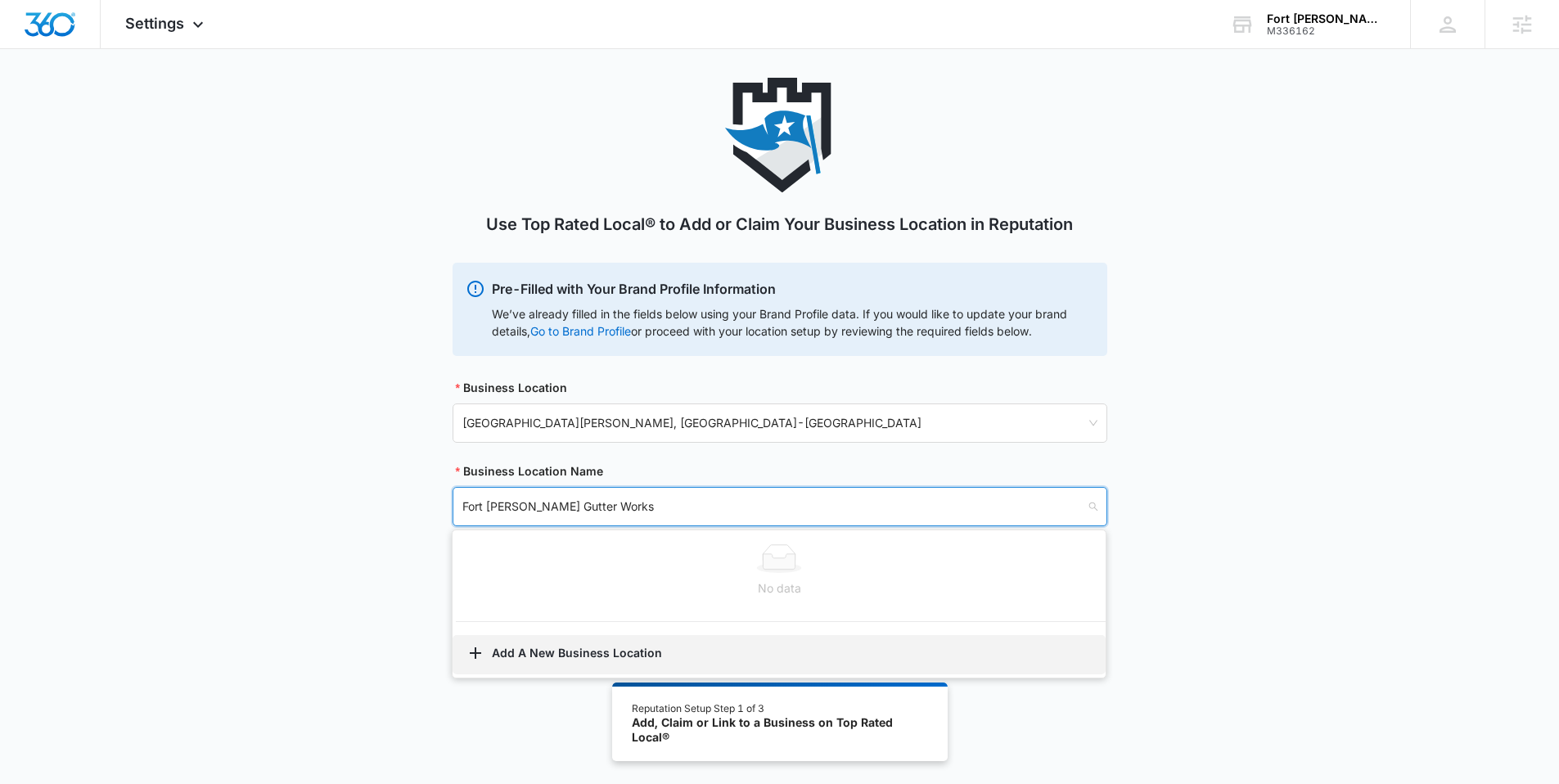
type input "Fort [PERSON_NAME] Gutter Works"
click at [587, 649] on button "Add A New Business Location" at bounding box center [779, 654] width 653 height 39
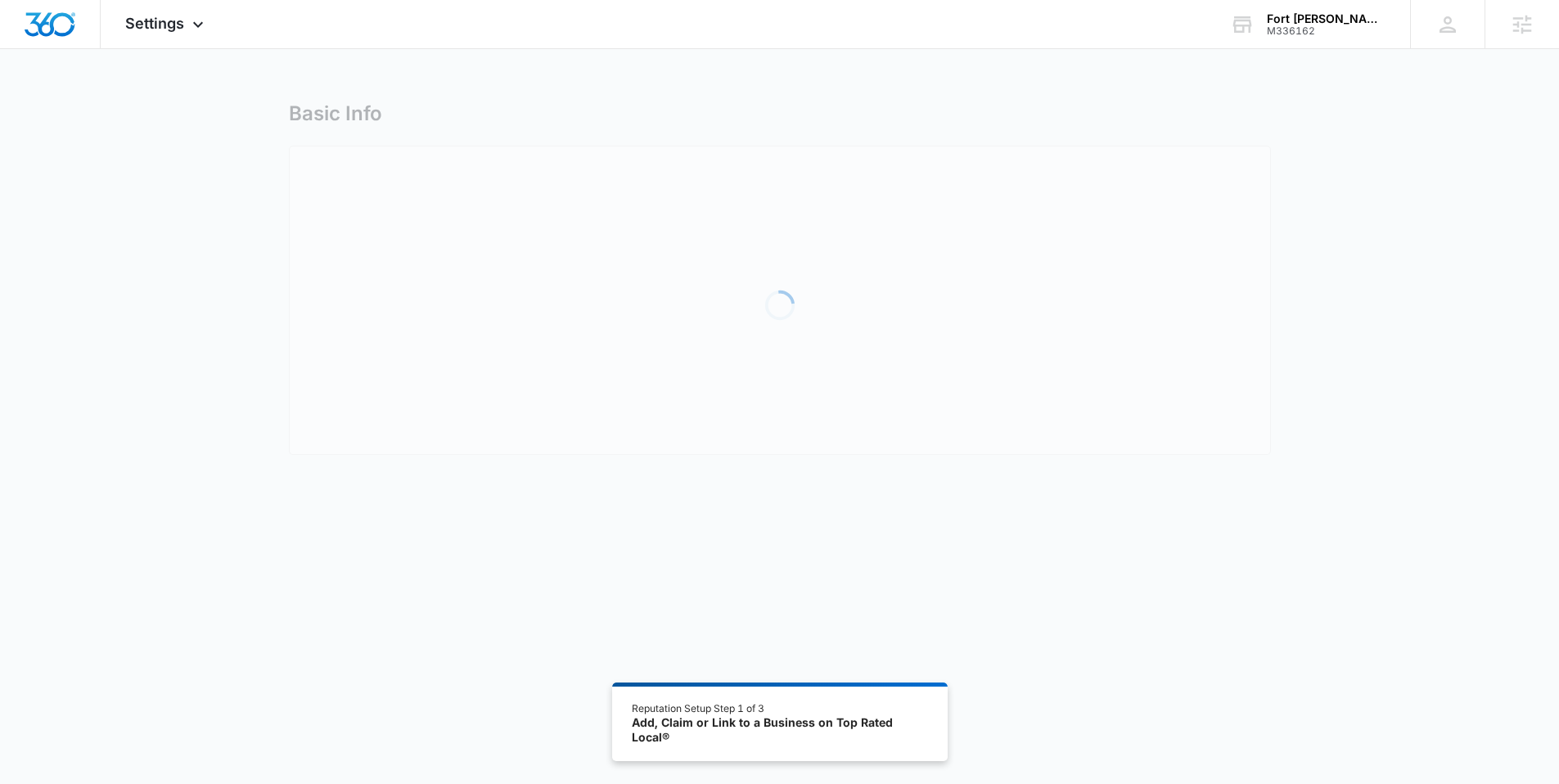
select select "[US_STATE]"
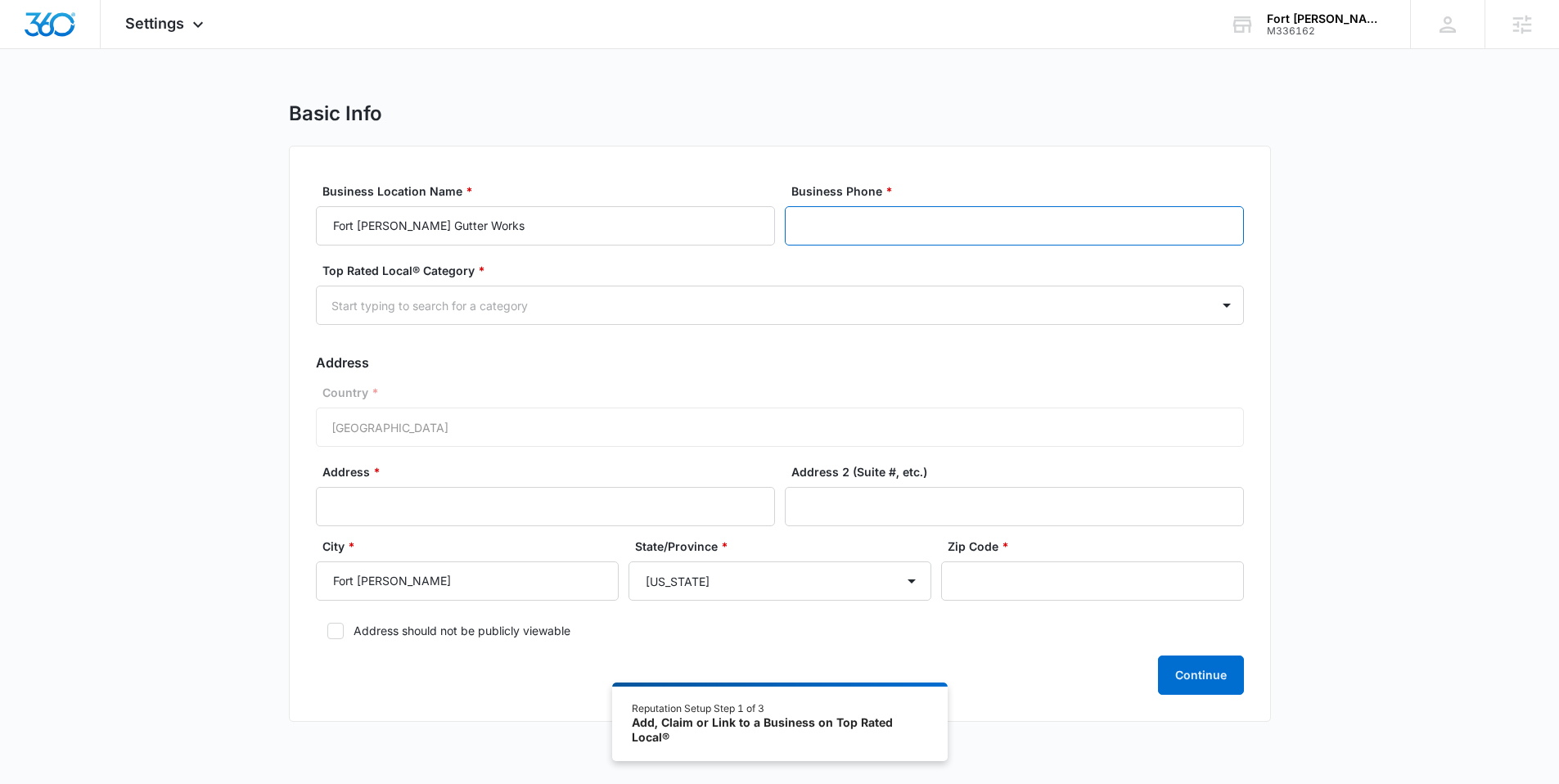
click at [860, 211] on input "Business Phone *" at bounding box center [1014, 225] width 459 height 39
paste input "tel"
click at [861, 241] on input "Business Phone *" at bounding box center [1014, 225] width 459 height 39
paste input "tel"
type input "[PHONE_NUMBER]"
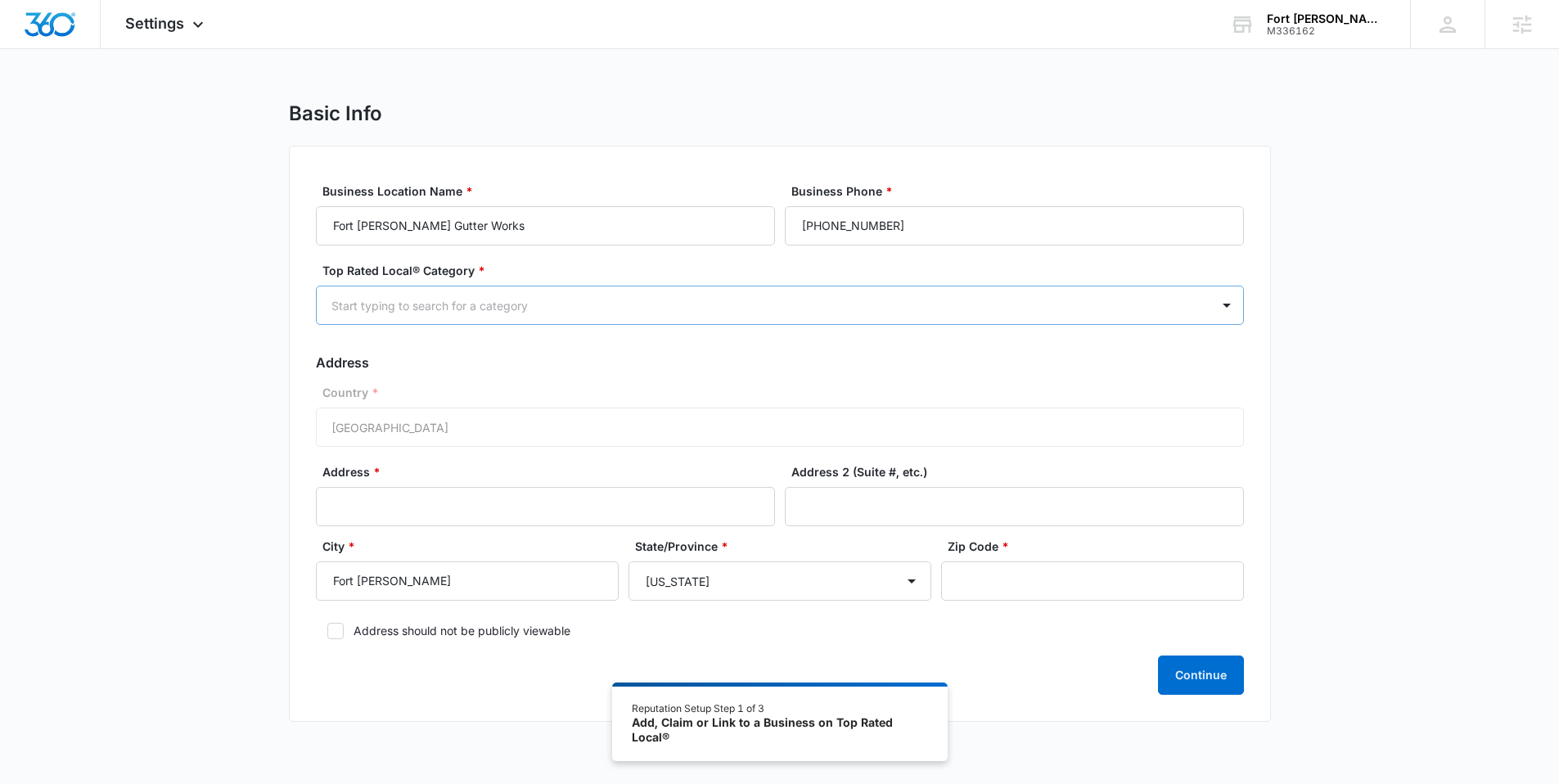
click at [454, 310] on div at bounding box center [761, 305] width 858 height 20
type input "[PERSON_NAME]"
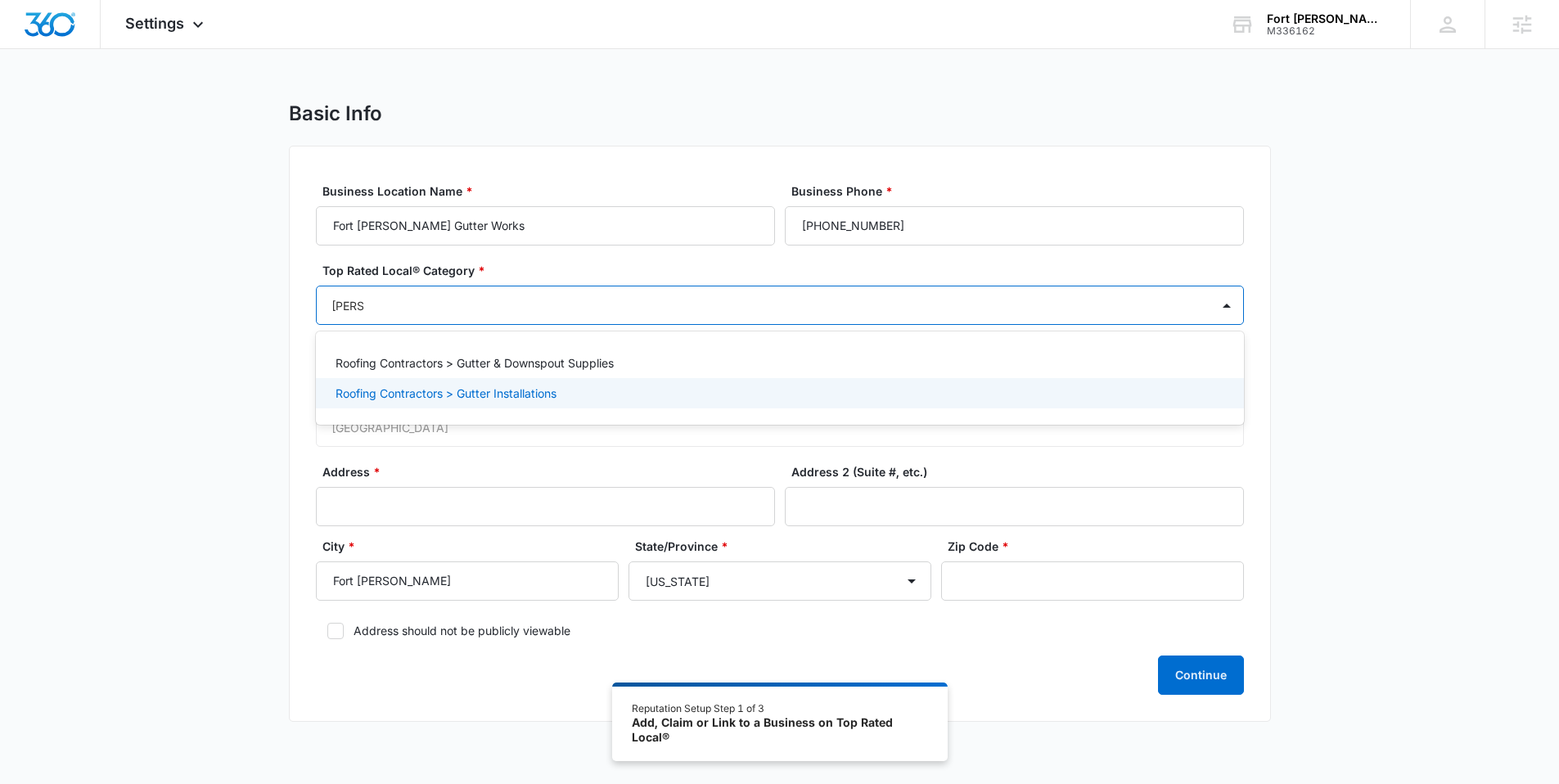
click at [492, 396] on p "Roofing Contractors > Gutter Installations" at bounding box center [446, 393] width 221 height 17
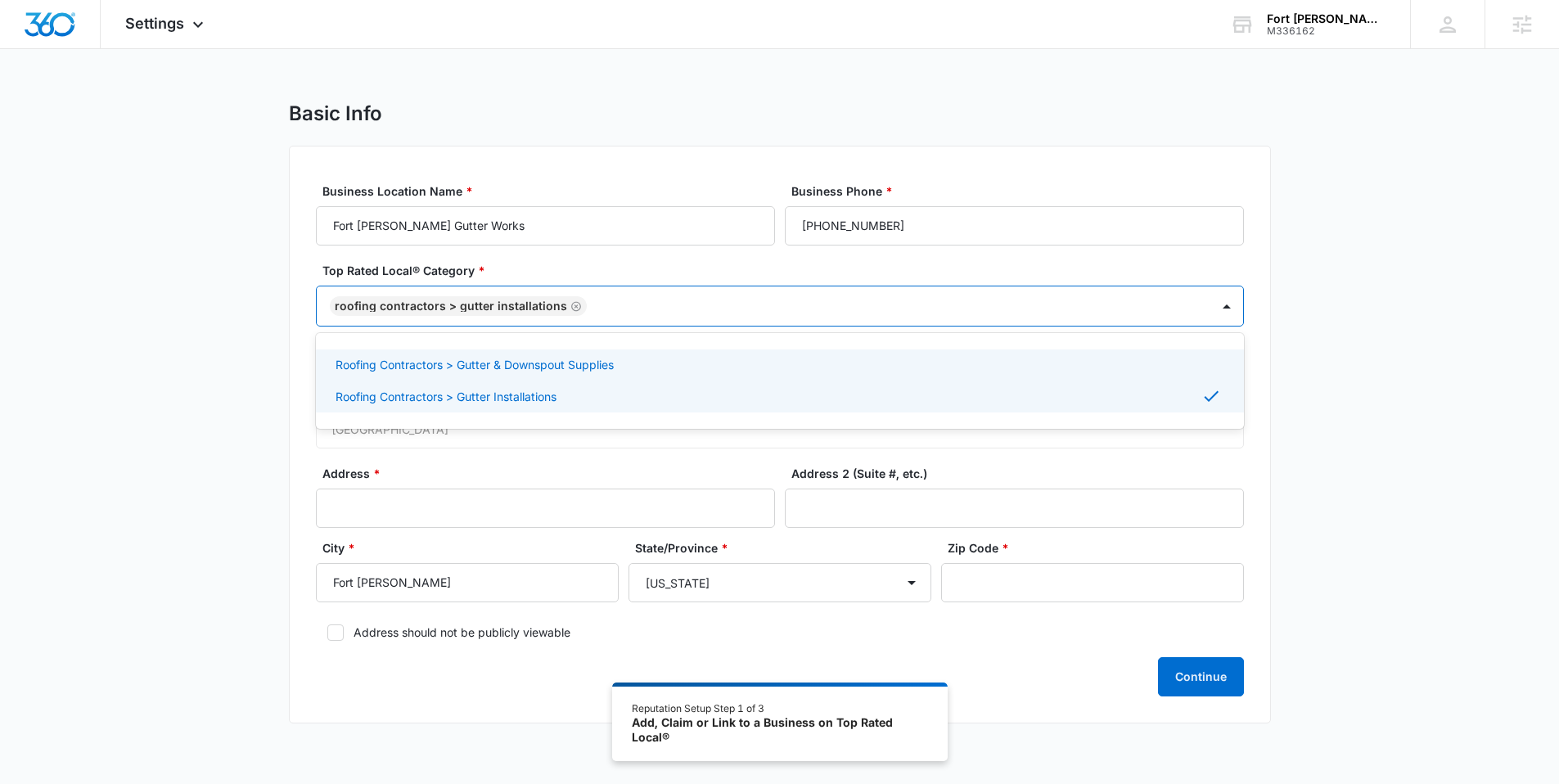
scroll to position [3, 0]
click at [163, 322] on div "Basic Info Business Location Name * [GEOGRAPHIC_DATA][PERSON_NAME] Gutter Works…" at bounding box center [779, 419] width 1559 height 642
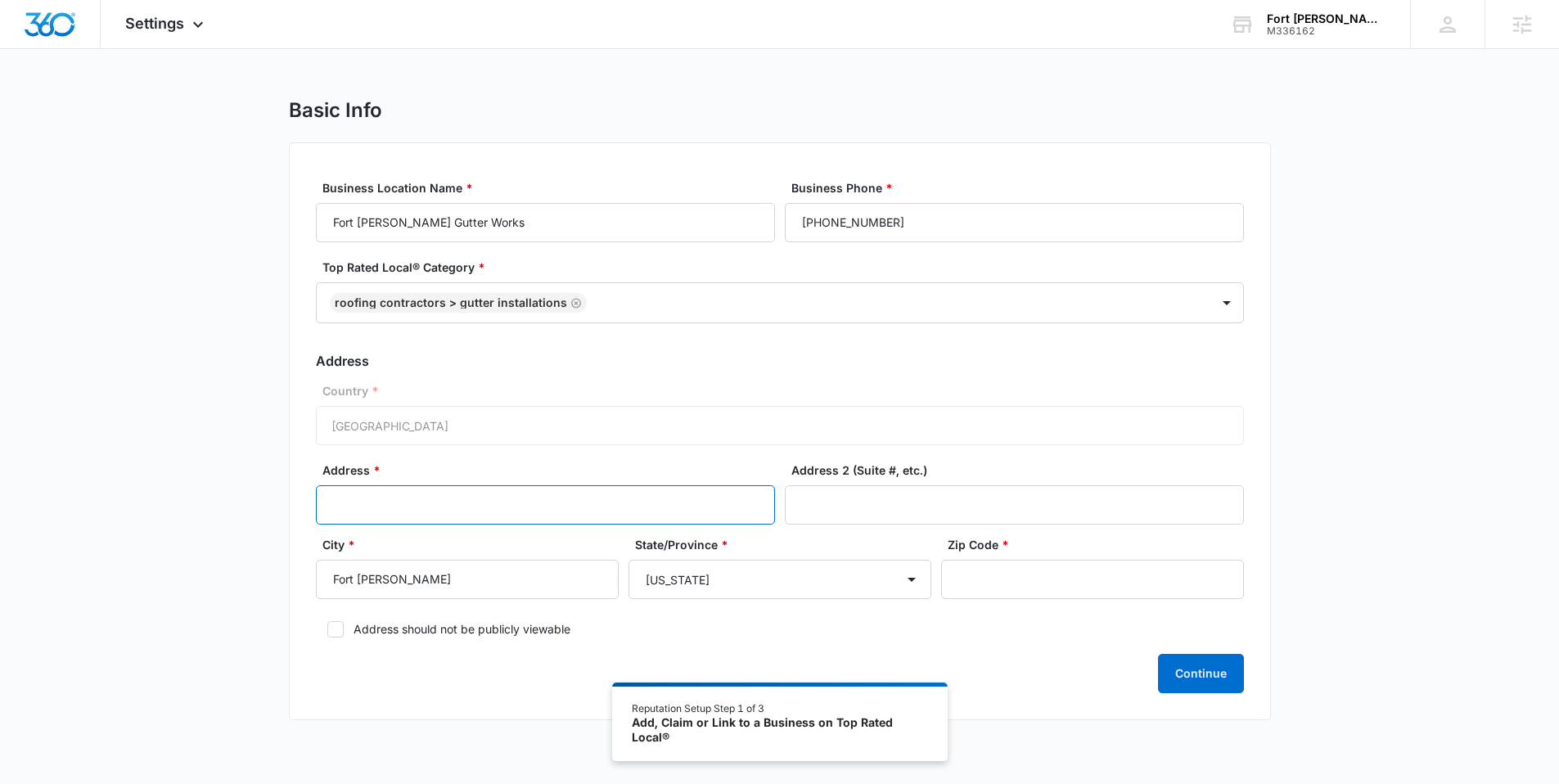
click at [458, 490] on input "Address *" at bounding box center [545, 504] width 459 height 39
click at [339, 631] on icon at bounding box center [335, 629] width 15 height 15
click at [327, 631] on input "Address should not be publicly viewable" at bounding box center [321, 629] width 11 height 11
checkbox input "true"
click at [398, 503] on input "Address *" at bounding box center [545, 504] width 459 height 39
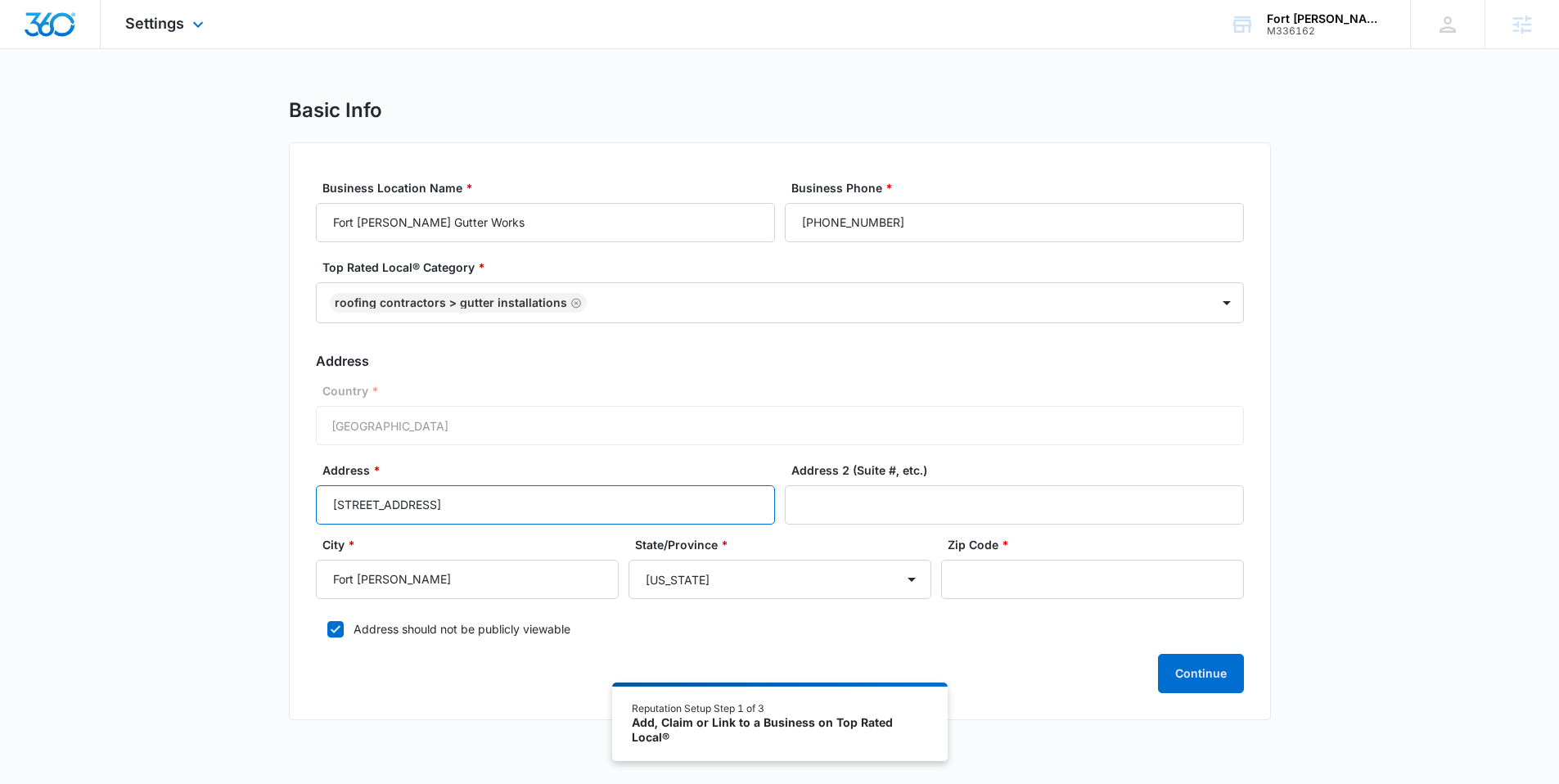
type input "[STREET_ADDRESS]"
click at [1040, 586] on input "Zip Code *" at bounding box center [1092, 579] width 303 height 39
type input "72903"
click at [1205, 662] on button "Continue" at bounding box center [1201, 673] width 86 height 39
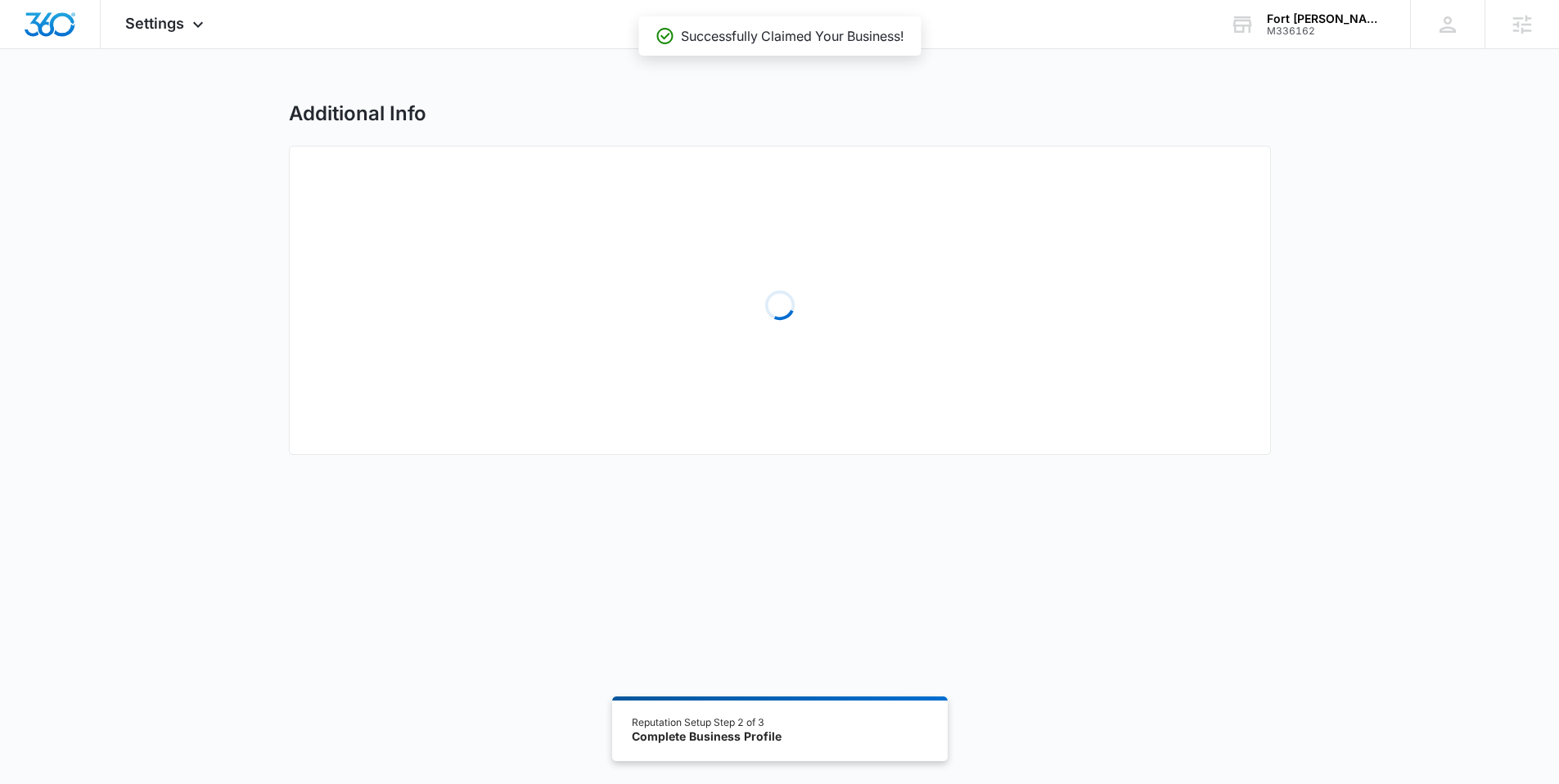
select select "2025"
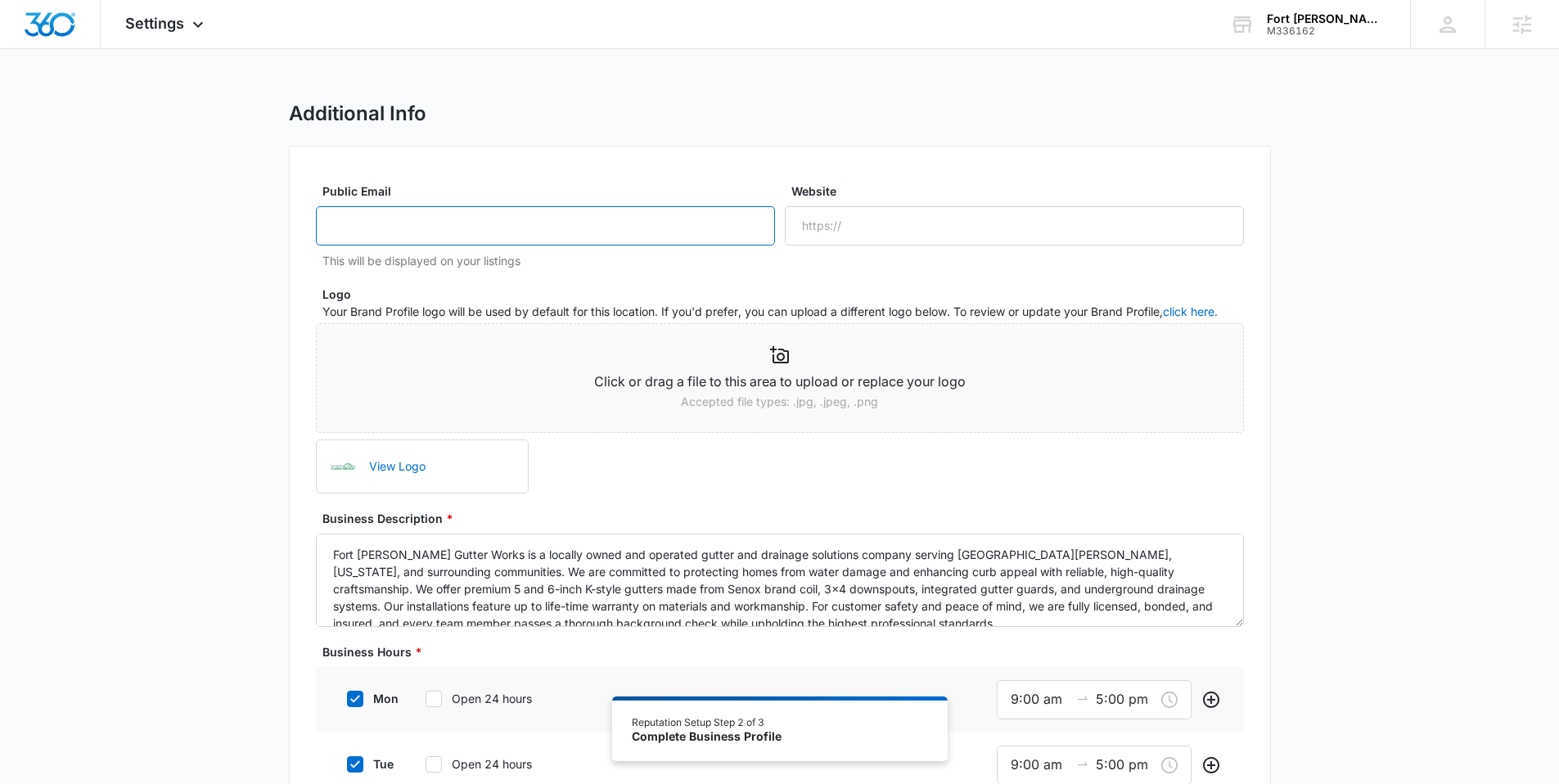
click at [605, 235] on input "Public Email" at bounding box center [545, 225] width 459 height 39
type input "[EMAIL_ADDRESS][DOMAIN_NAME]"
click at [935, 235] on input "Website" at bounding box center [1014, 225] width 459 height 39
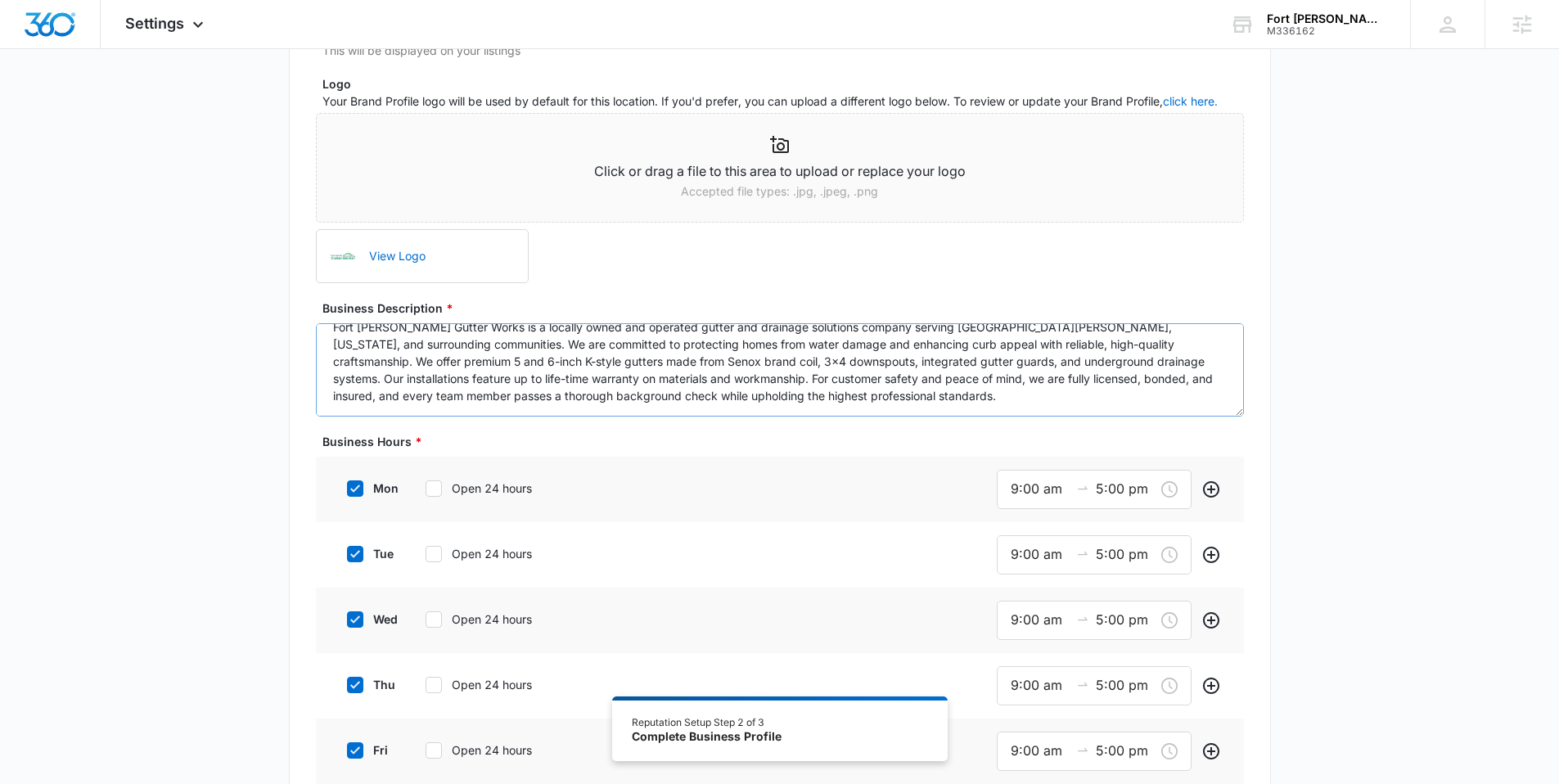
scroll to position [235, 0]
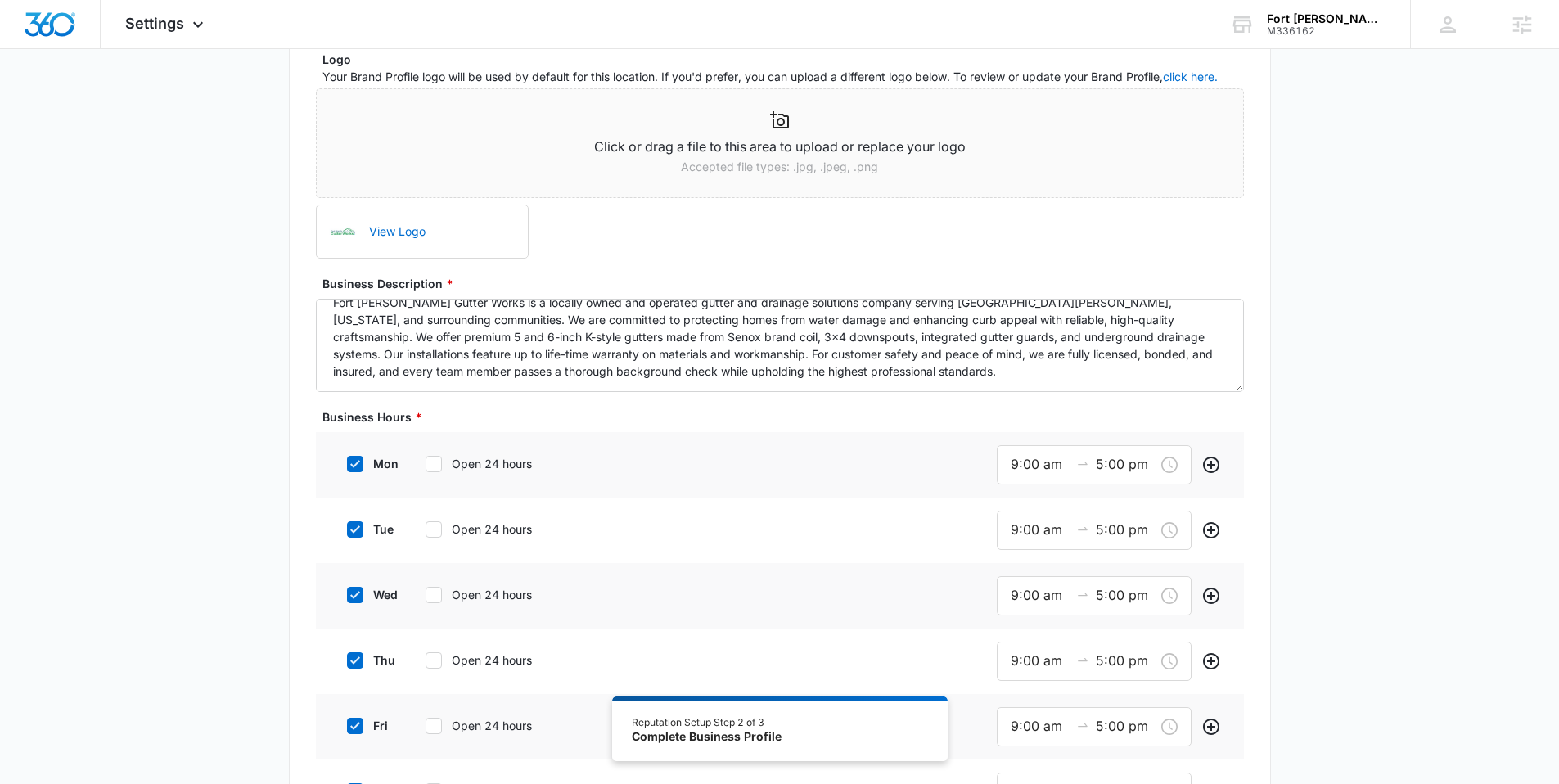
type input "[URL][DOMAIN_NAME]"
click at [352, 466] on icon at bounding box center [355, 463] width 10 height 7
click at [347, 466] on input "mon" at bounding box center [341, 463] width 11 height 11
click at [352, 466] on icon at bounding box center [355, 463] width 10 height 7
click at [347, 466] on input "mon" at bounding box center [341, 463] width 11 height 11
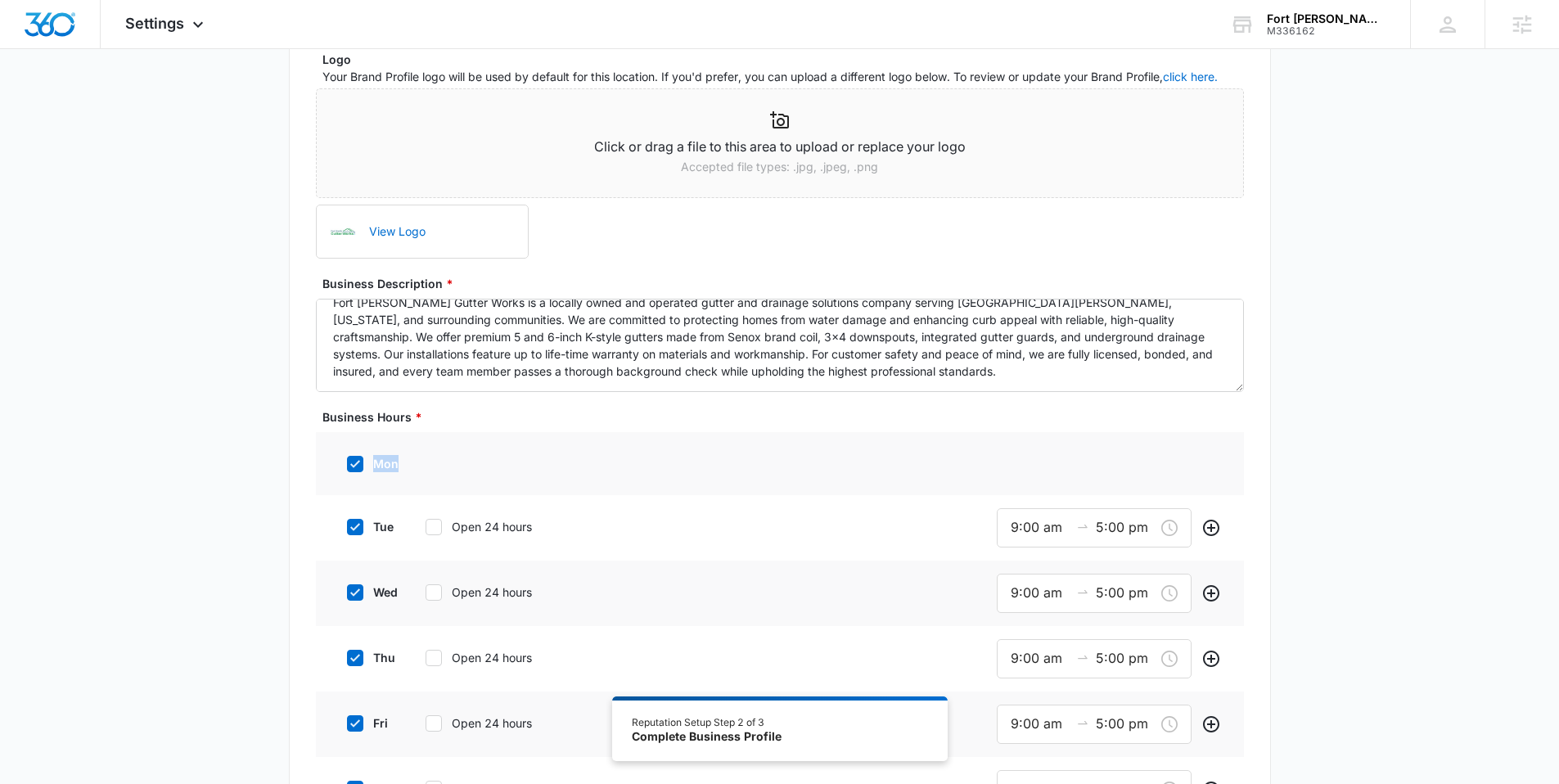
checkbox input "true"
click at [359, 530] on icon at bounding box center [355, 529] width 15 height 15
click at [347, 530] on input "tue" at bounding box center [341, 529] width 11 height 11
click at [359, 530] on icon at bounding box center [355, 529] width 15 height 15
click at [347, 530] on input "tue" at bounding box center [341, 529] width 11 height 11
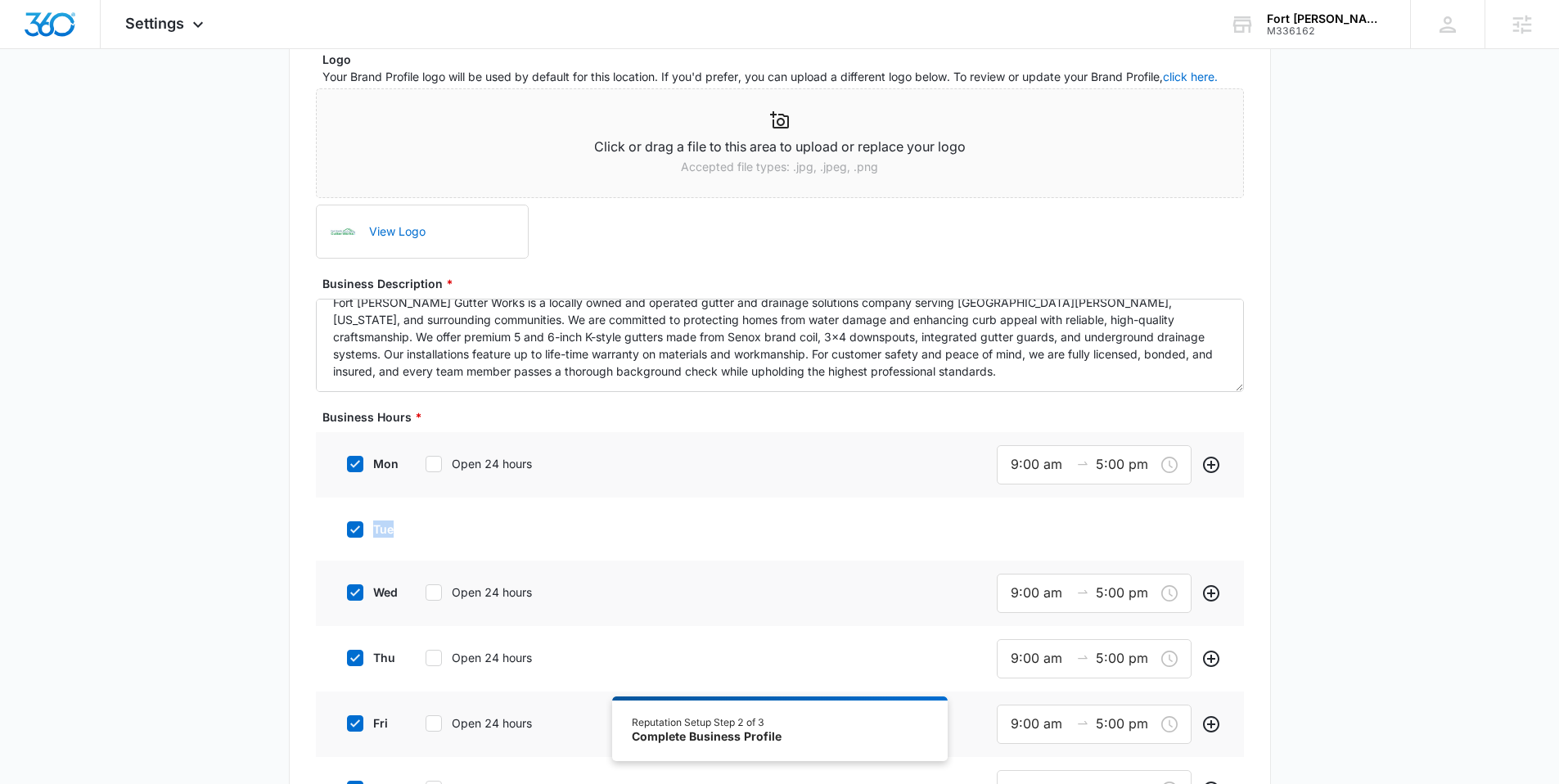
checkbox input "true"
click at [351, 598] on icon at bounding box center [355, 595] width 15 height 15
click at [347, 598] on input "wed" at bounding box center [341, 594] width 11 height 11
click at [351, 598] on icon at bounding box center [355, 595] width 15 height 15
click at [347, 598] on input "wed" at bounding box center [341, 594] width 11 height 11
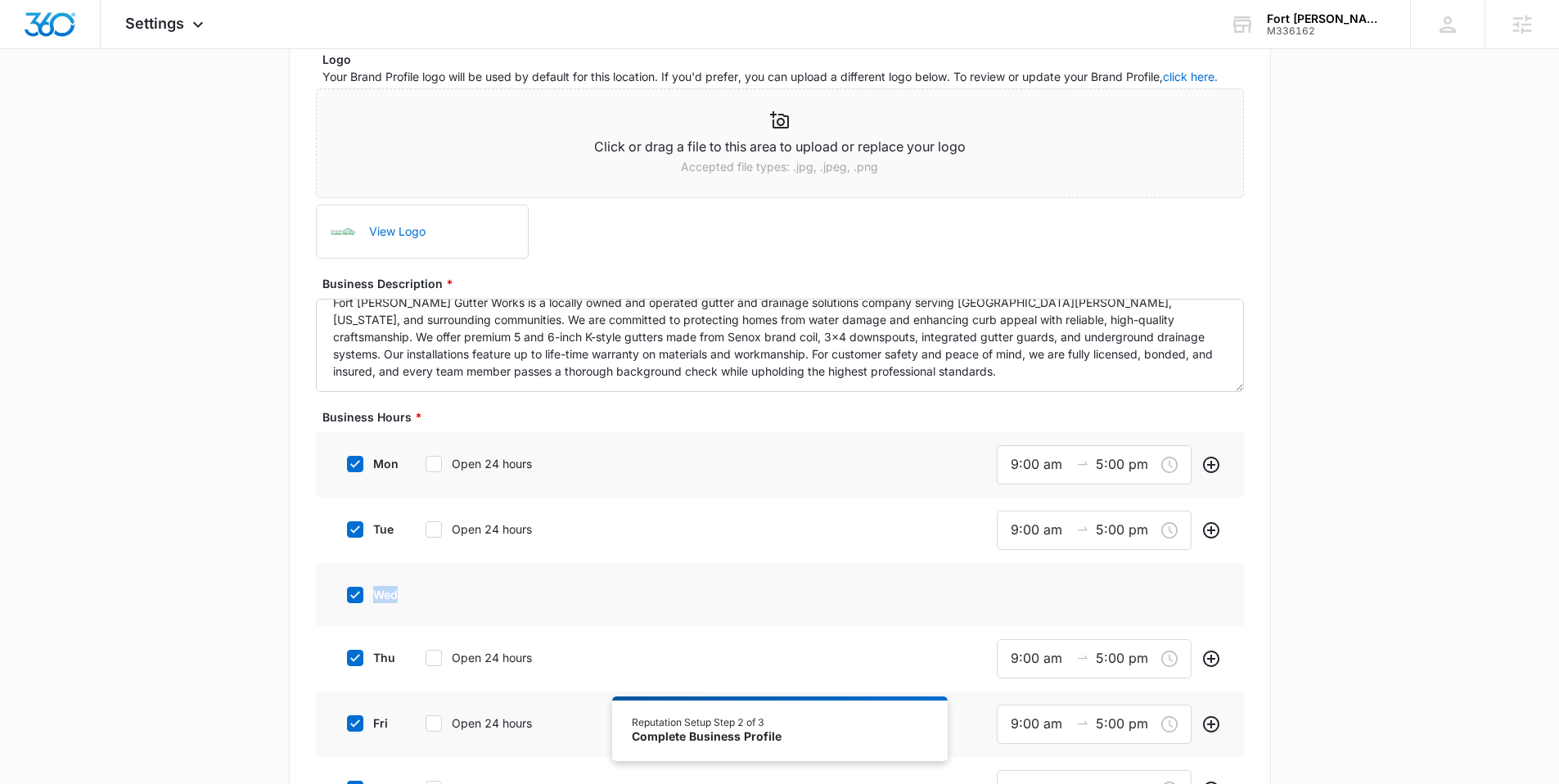
checkbox input "true"
click at [361, 659] on icon at bounding box center [355, 660] width 15 height 15
click at [347, 659] on input "thu" at bounding box center [341, 660] width 11 height 11
click at [360, 660] on icon at bounding box center [355, 660] width 15 height 15
click at [347, 660] on input "thu" at bounding box center [341, 660] width 11 height 11
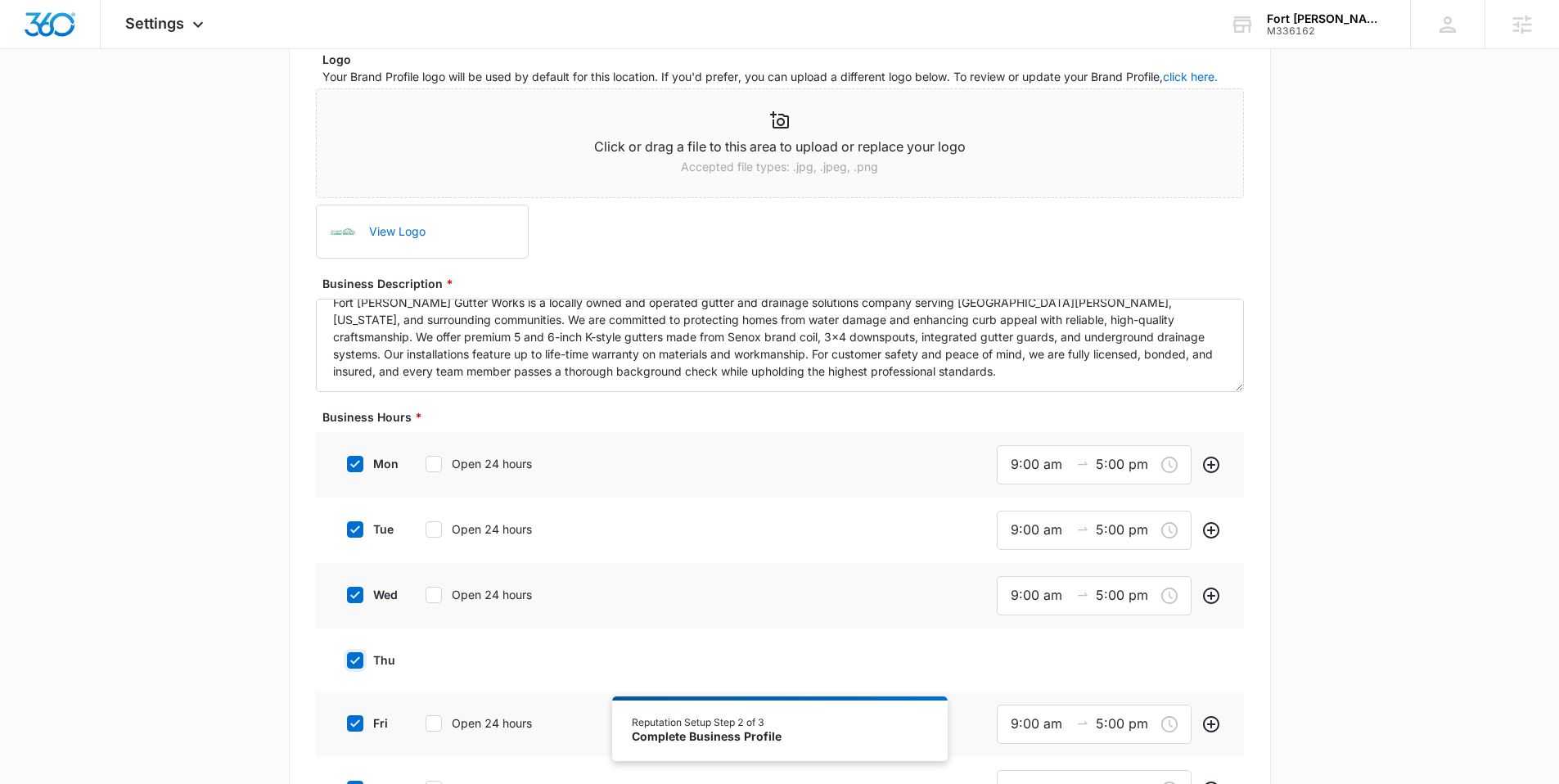
checkbox input "true"
click at [353, 732] on icon at bounding box center [355, 726] width 15 height 15
click at [347, 732] on input "fri" at bounding box center [341, 725] width 11 height 11
click at [354, 732] on icon at bounding box center [355, 726] width 15 height 15
click at [347, 732] on input "fri" at bounding box center [341, 725] width 11 height 11
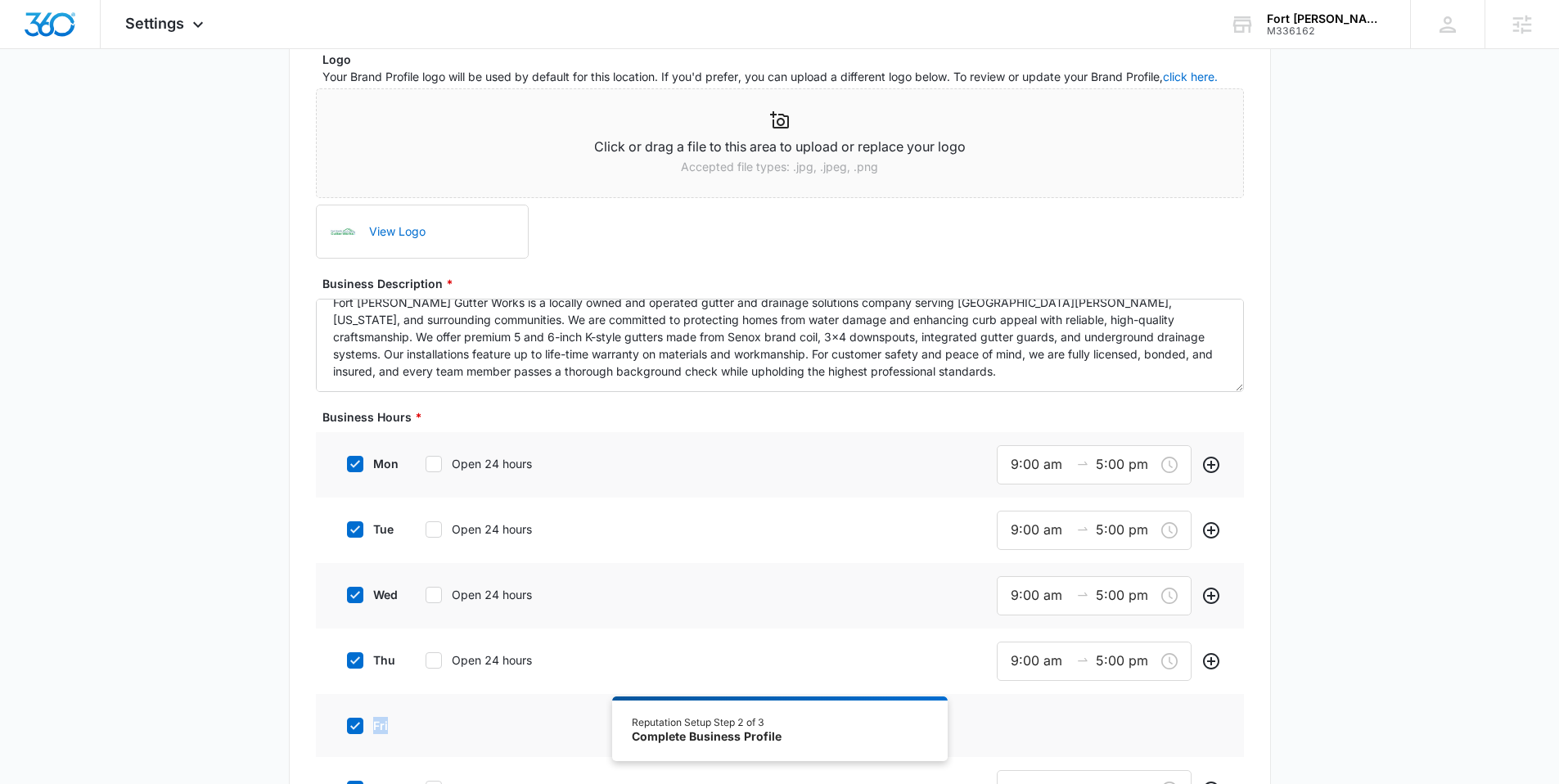
checkbox input "true"
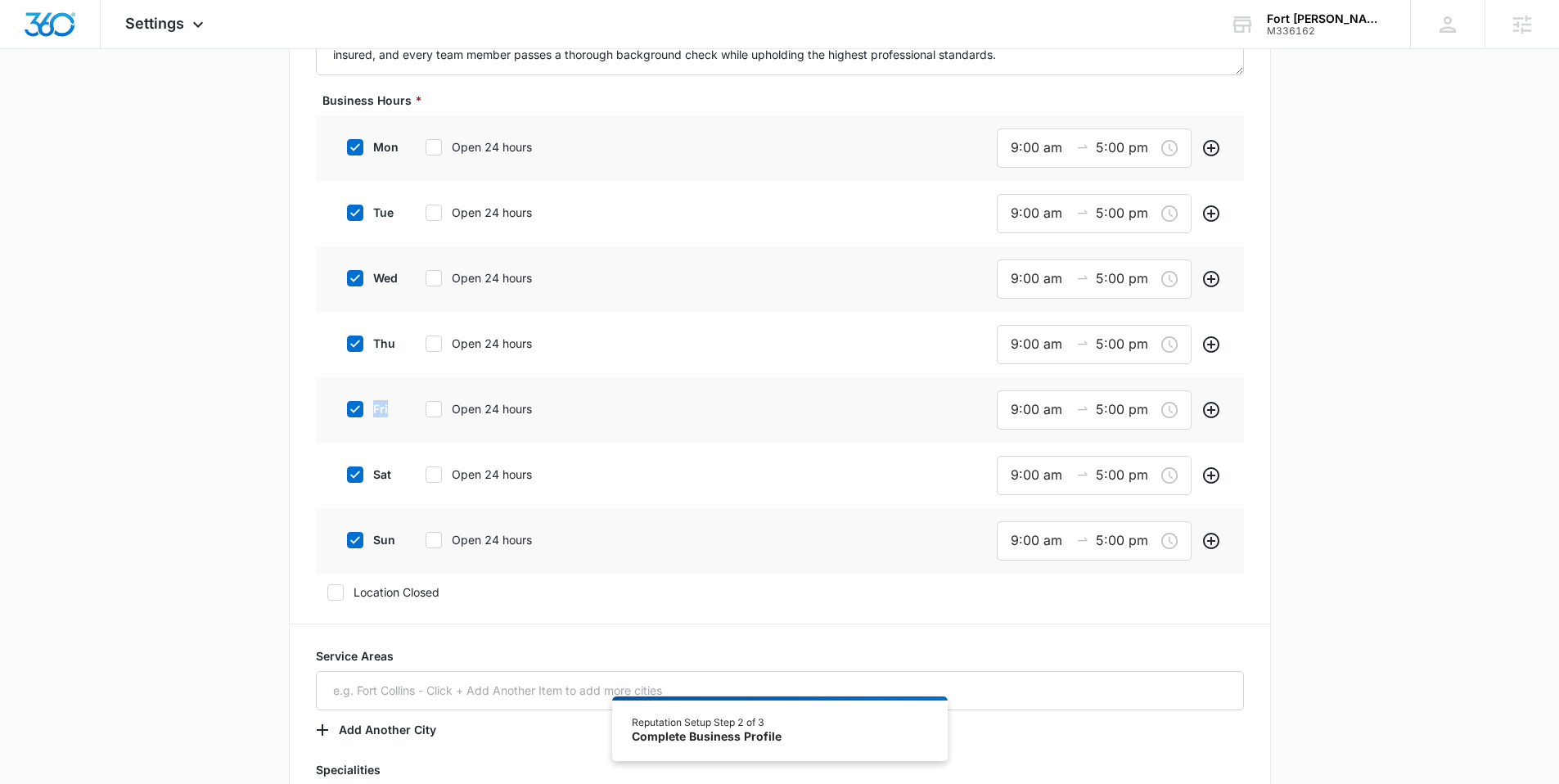
scroll to position [594, 0]
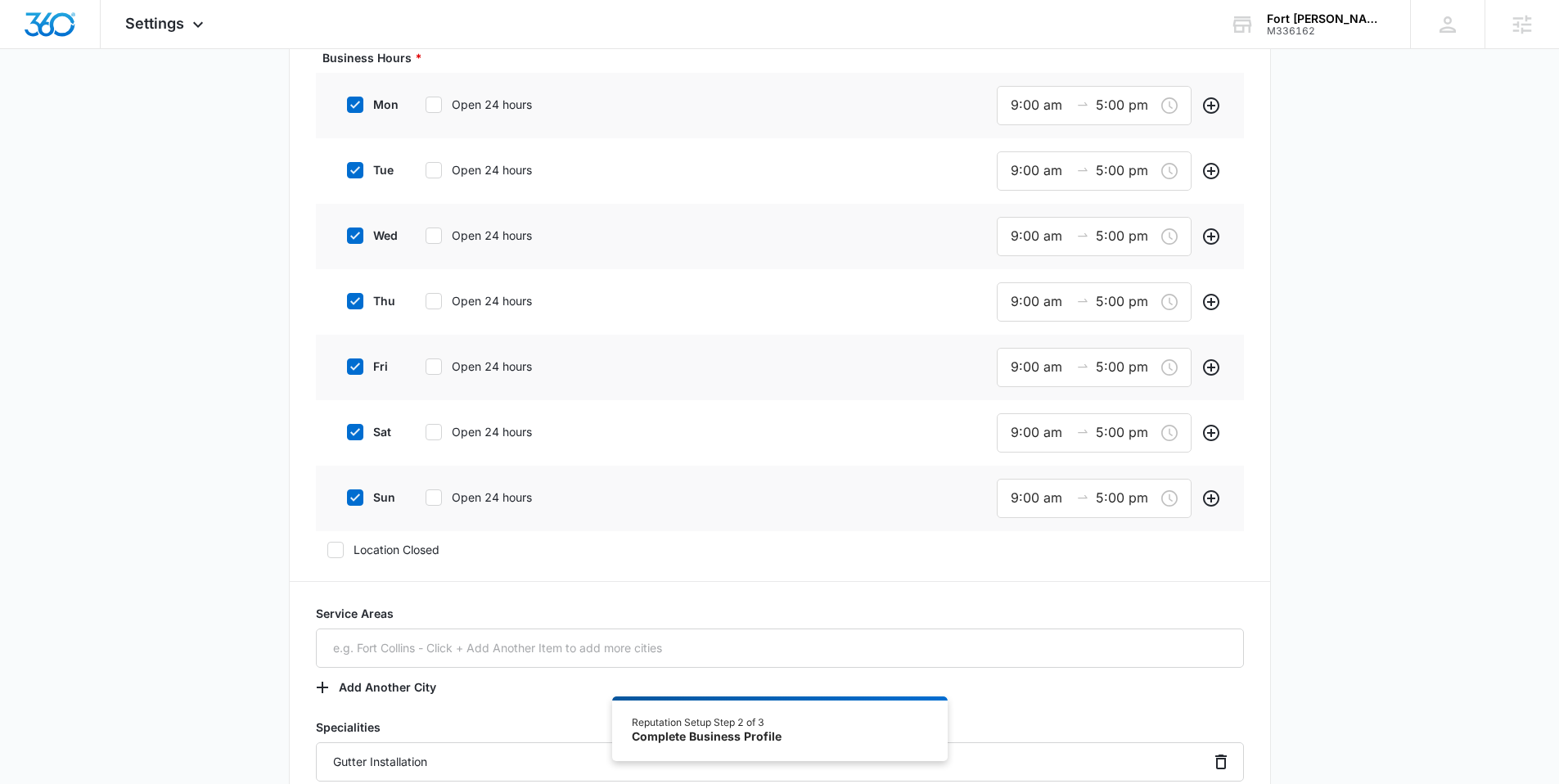
click at [345, 431] on label "sat" at bounding box center [368, 431] width 65 height 17
click at [345, 431] on input "sat" at bounding box center [341, 431] width 11 height 11
checkbox input "false"
click at [361, 496] on icon at bounding box center [355, 495] width 15 height 15
click at [347, 496] on input "sun" at bounding box center [341, 494] width 11 height 11
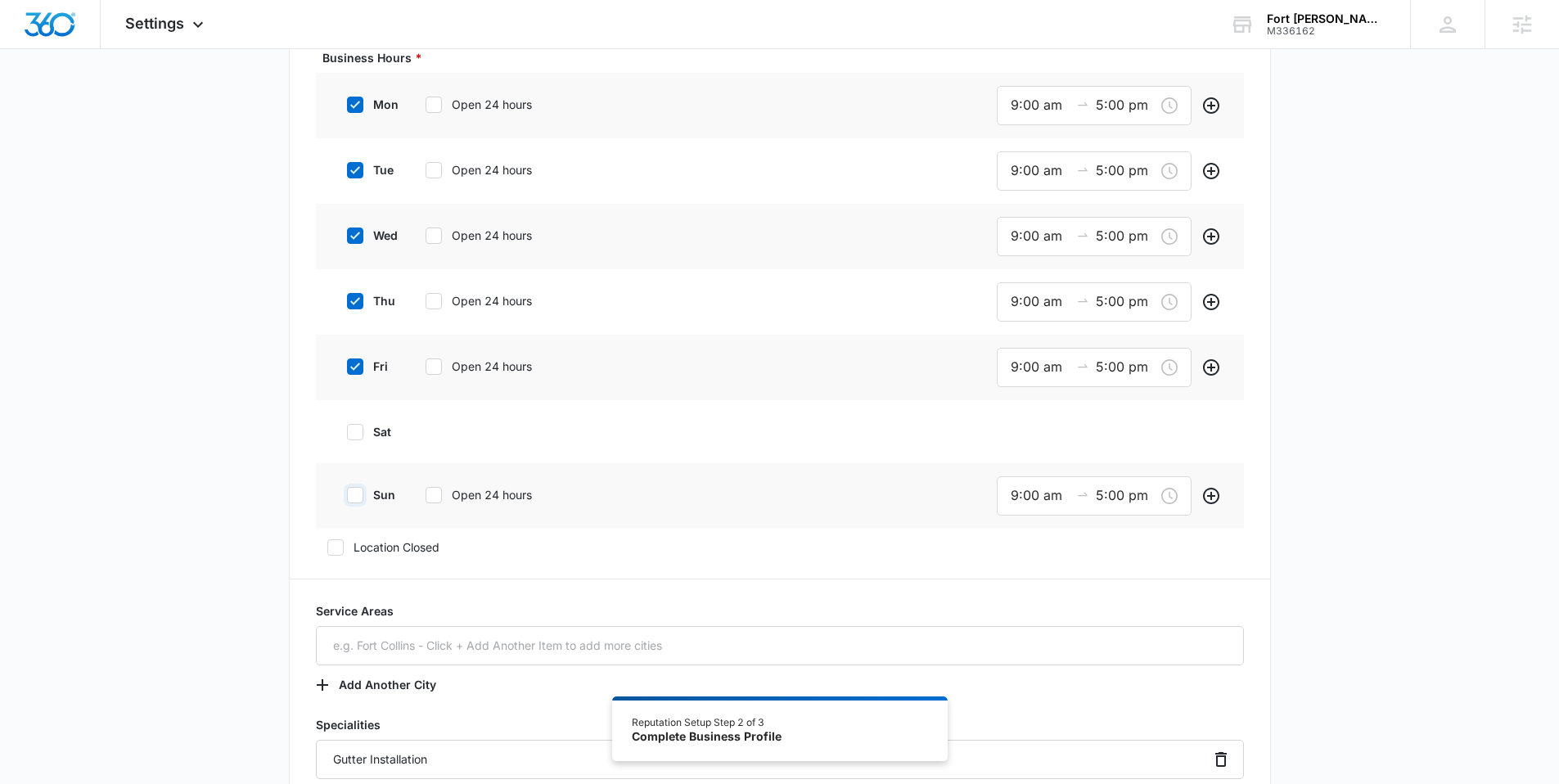
checkbox input "false"
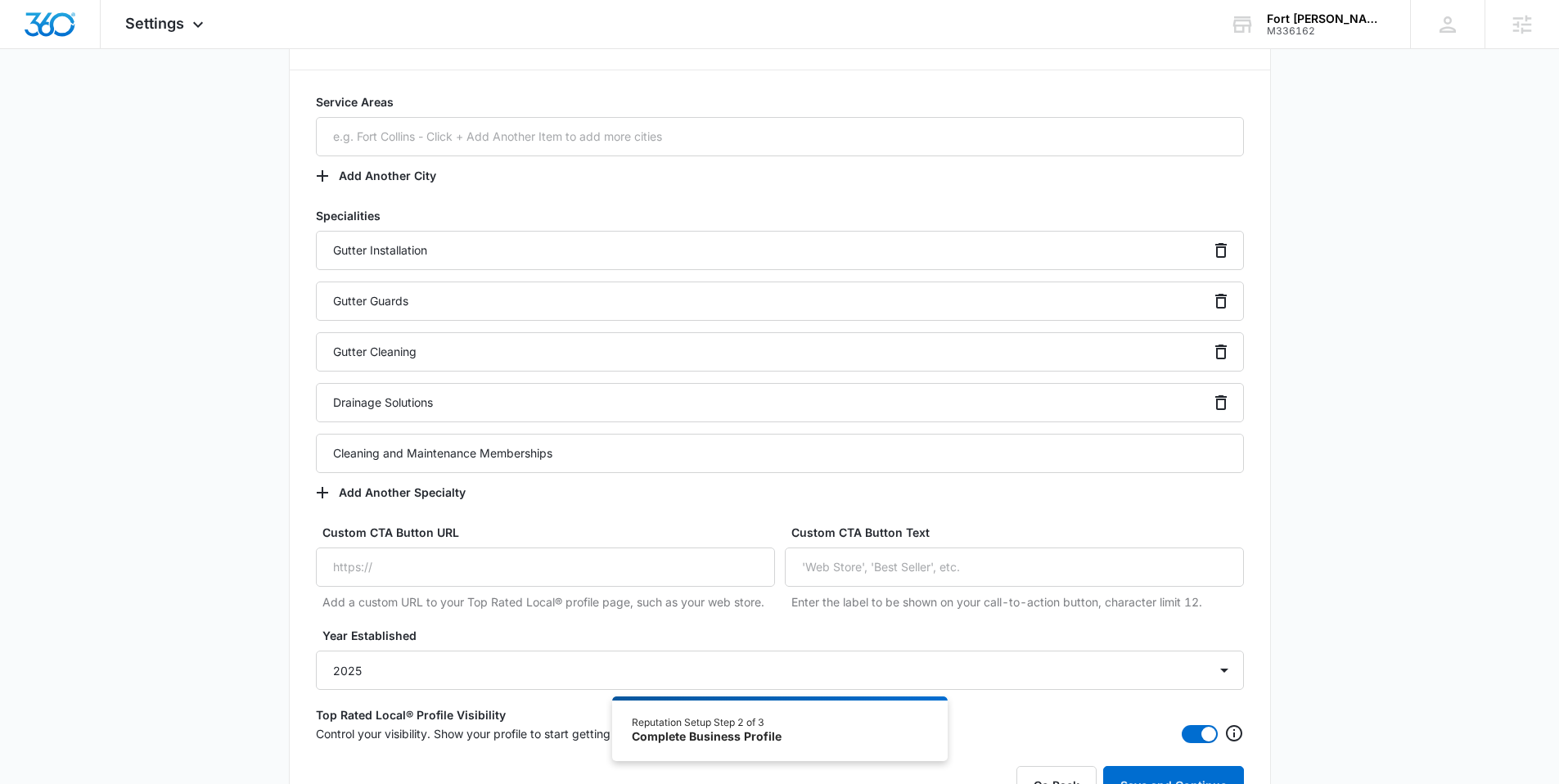
scroll to position [1239, 0]
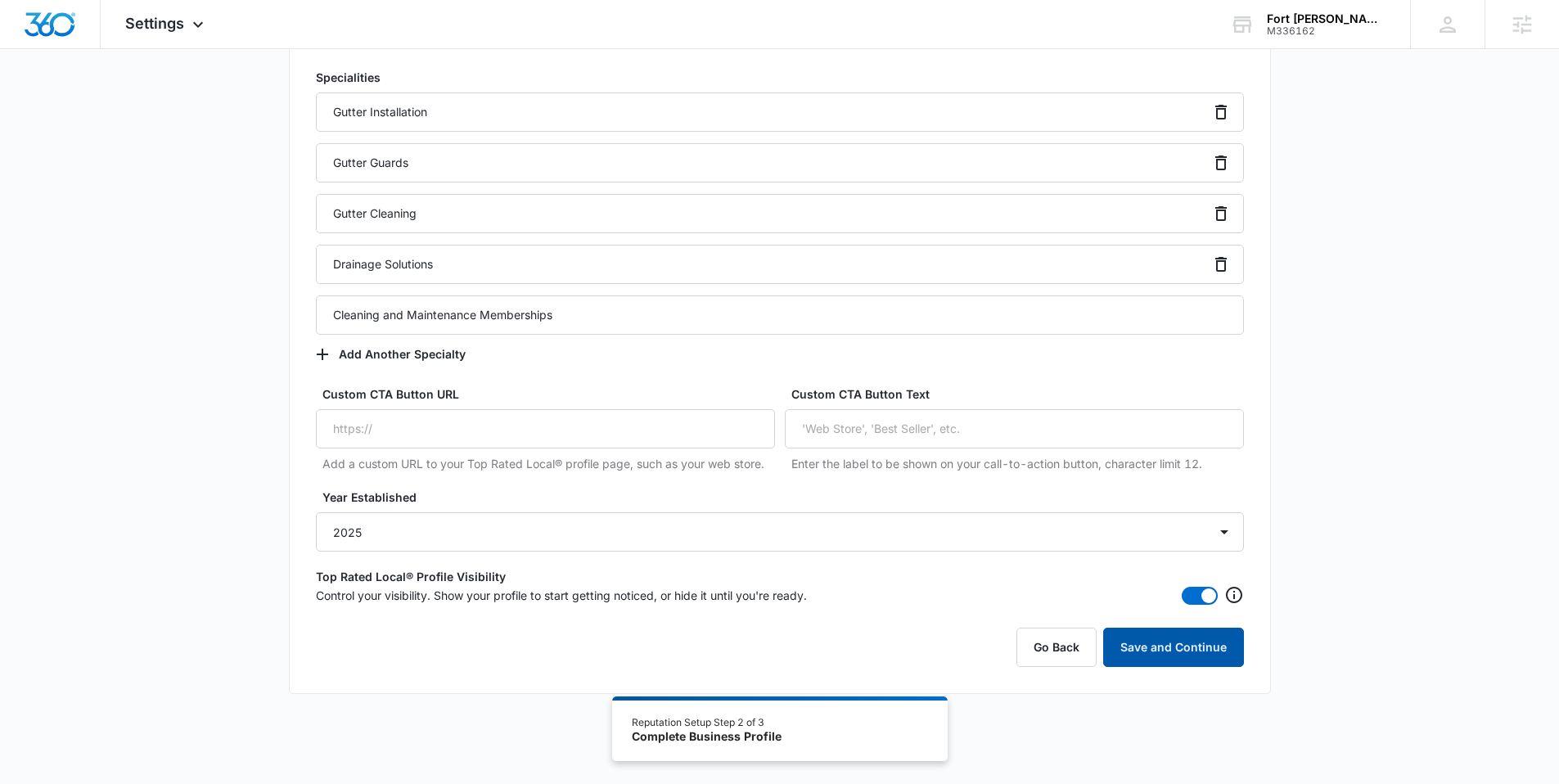
click at [1162, 656] on button "Save and Continue" at bounding box center [1173, 647] width 141 height 39
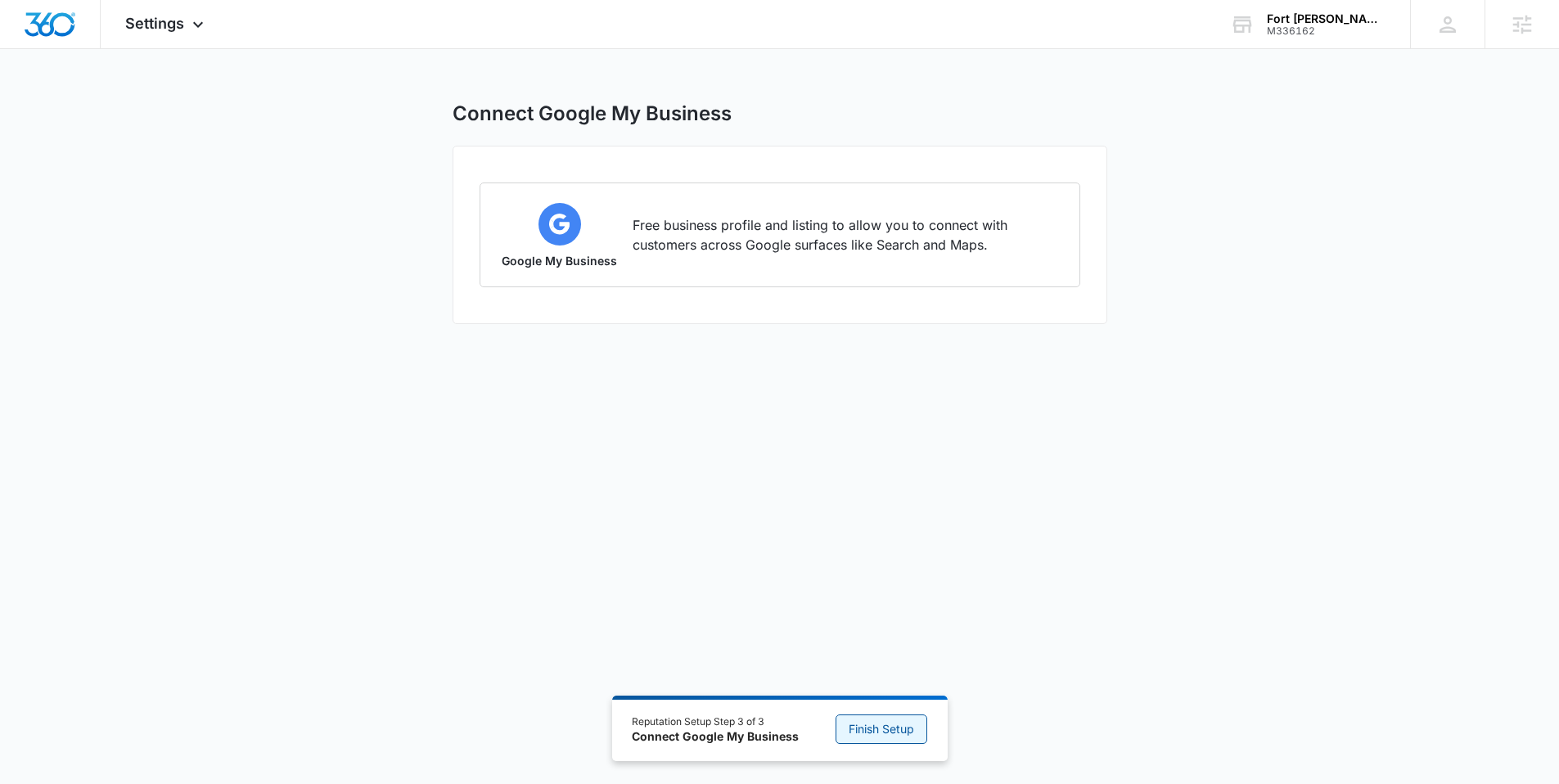
click at [873, 729] on span "Finish Setup" at bounding box center [881, 729] width 65 height 18
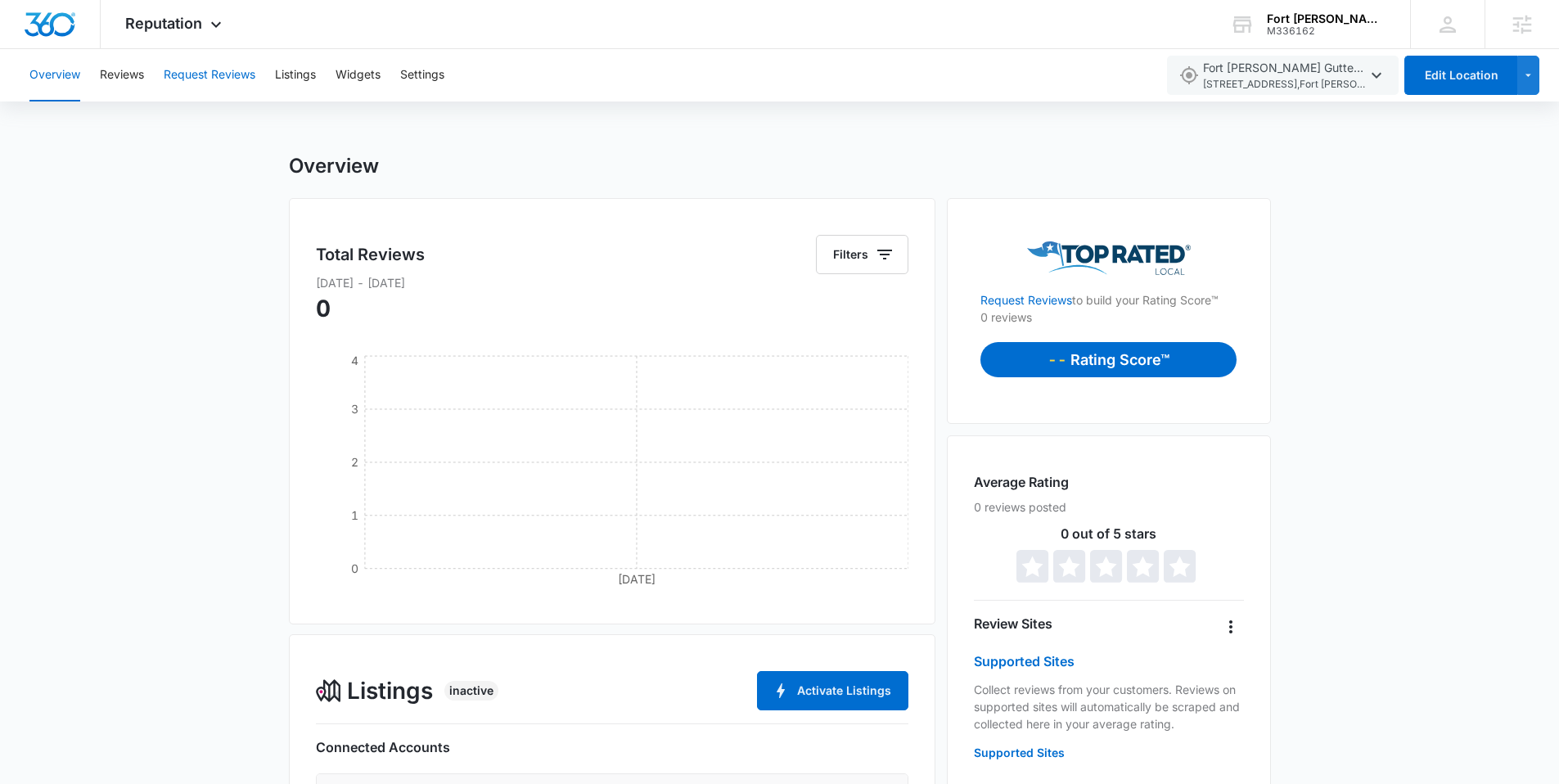
click at [219, 72] on button "Request Reviews" at bounding box center [210, 75] width 92 height 52
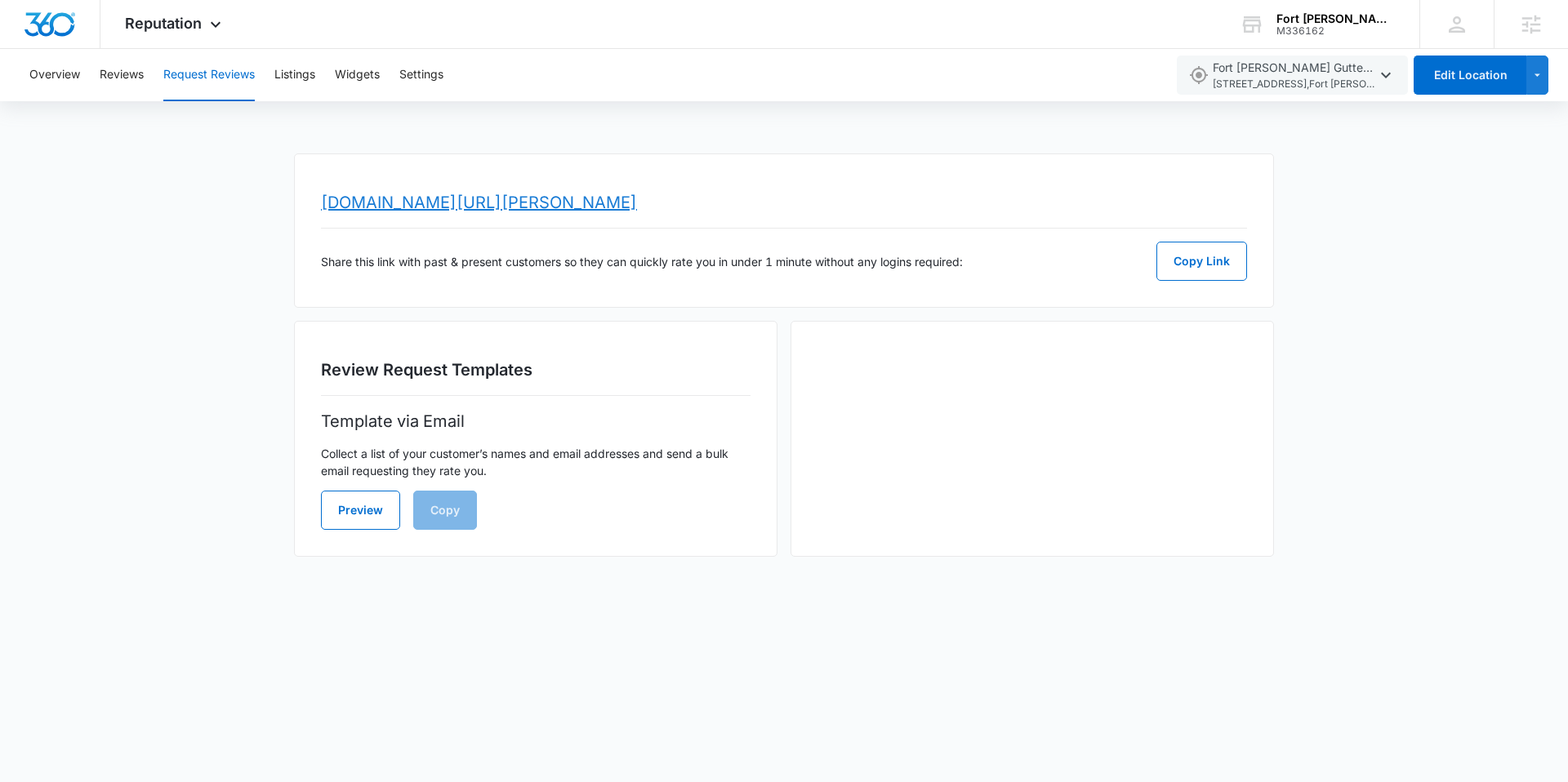
click at [475, 207] on link "[DOMAIN_NAME][URL][PERSON_NAME]" at bounding box center [479, 202] width 316 height 20
click at [160, 25] on span "Reputation" at bounding box center [163, 23] width 77 height 17
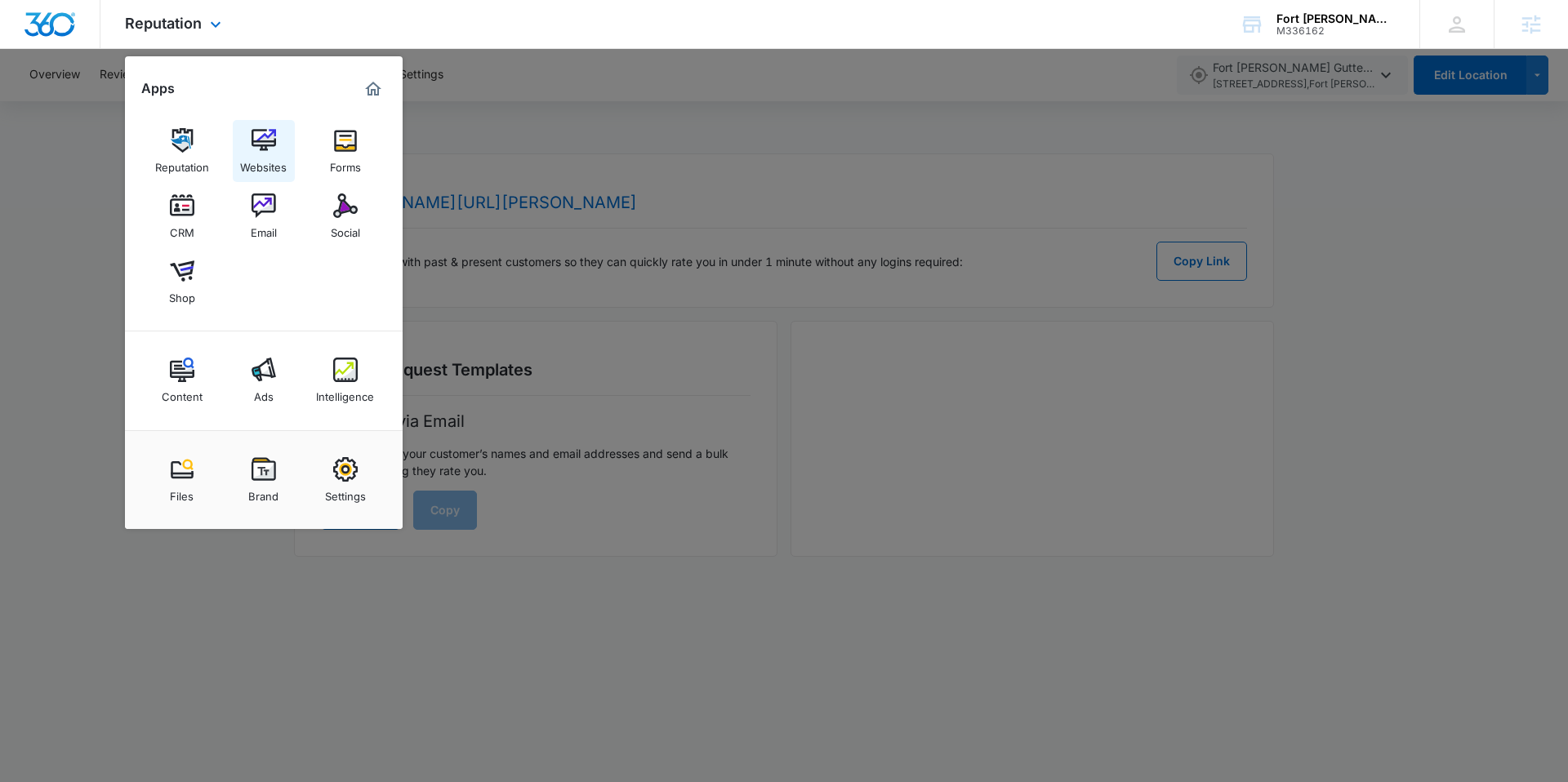
click at [262, 153] on div "Websites" at bounding box center [263, 163] width 47 height 21
